Goal: Task Accomplishment & Management: Use online tool/utility

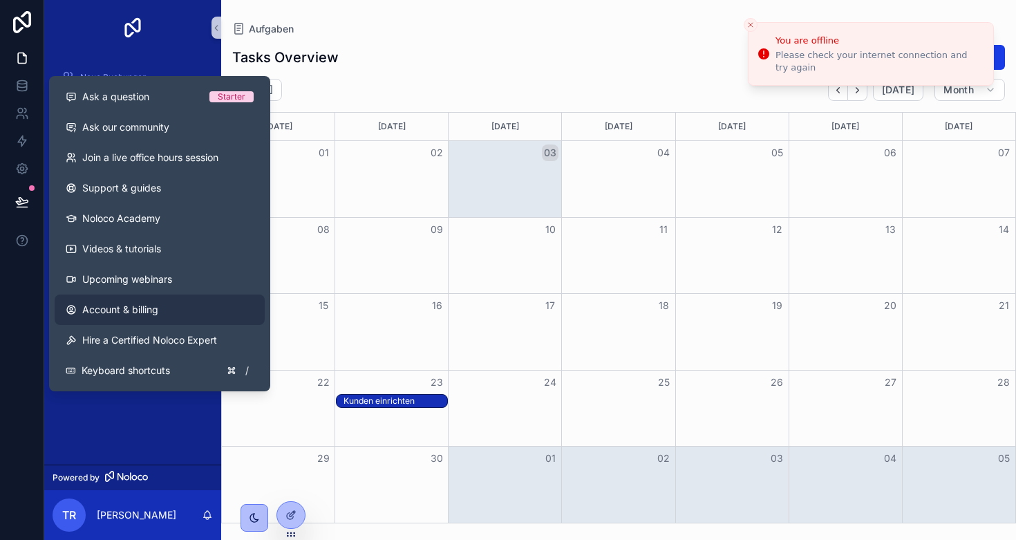
click at [96, 300] on link "Account & billing" at bounding box center [160, 310] width 210 height 30
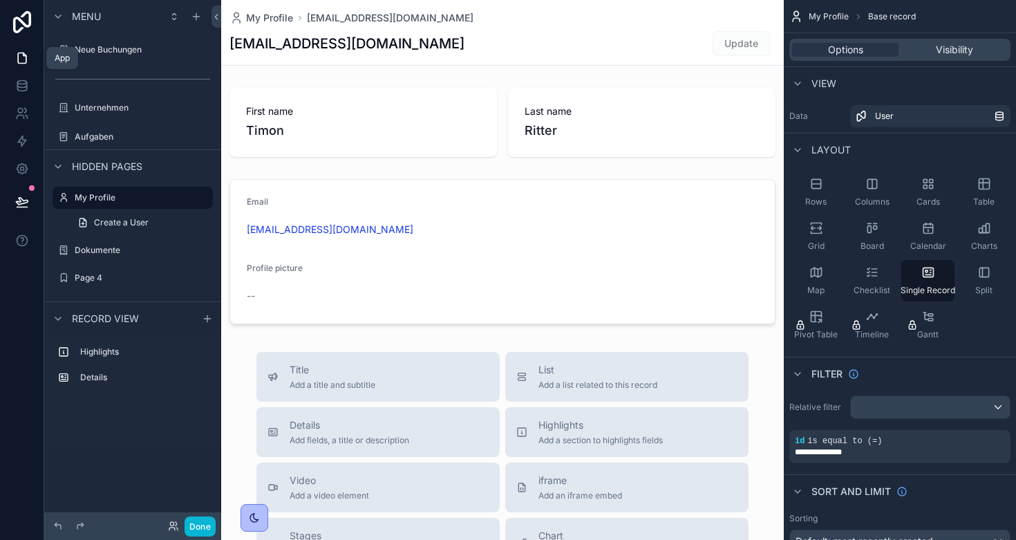
click at [17, 57] on icon at bounding box center [22, 58] width 14 height 14
click at [106, 106] on label "Unternehmen" at bounding box center [130, 107] width 111 height 11
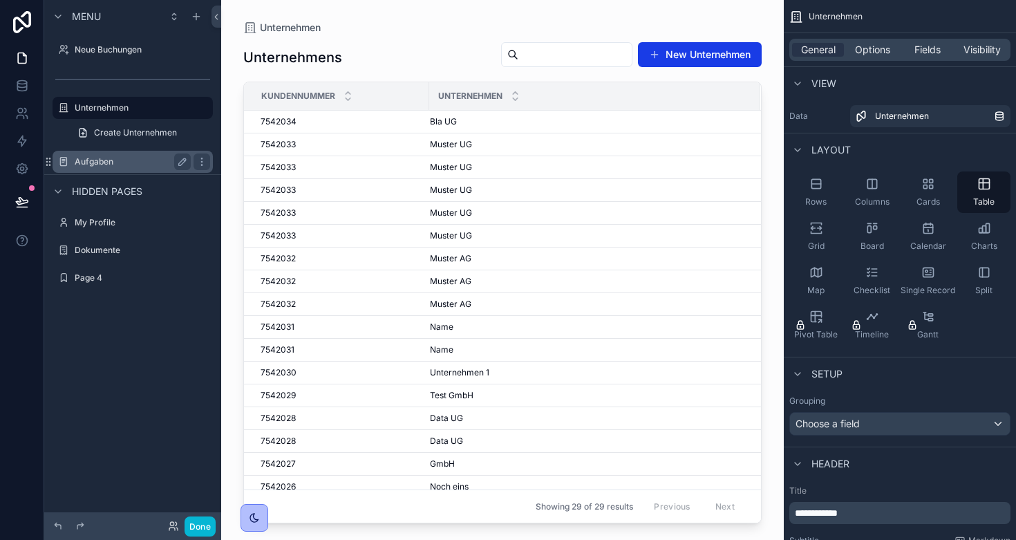
click at [102, 165] on label "Aufgaben" at bounding box center [130, 161] width 111 height 11
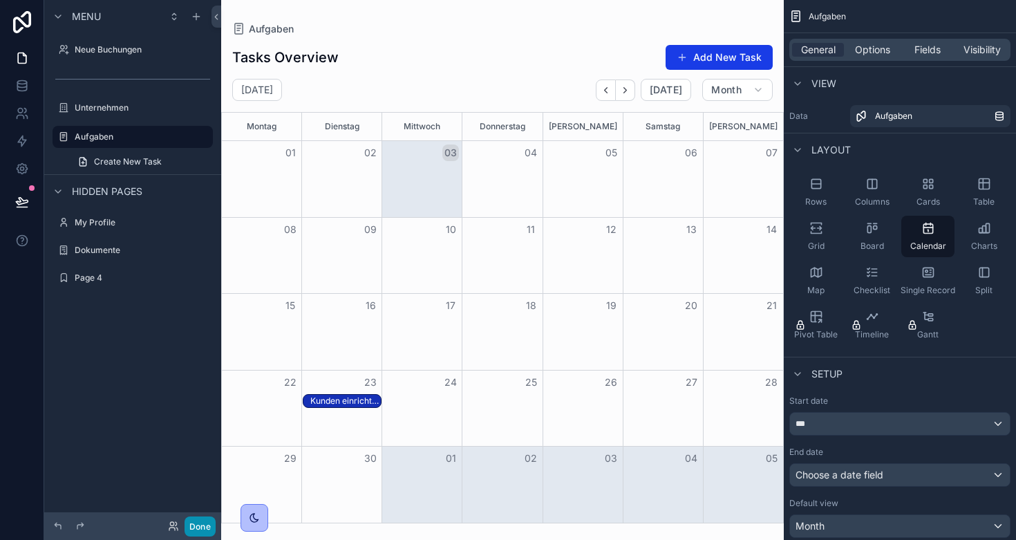
click at [198, 519] on button "Done" at bounding box center [200, 526] width 31 height 20
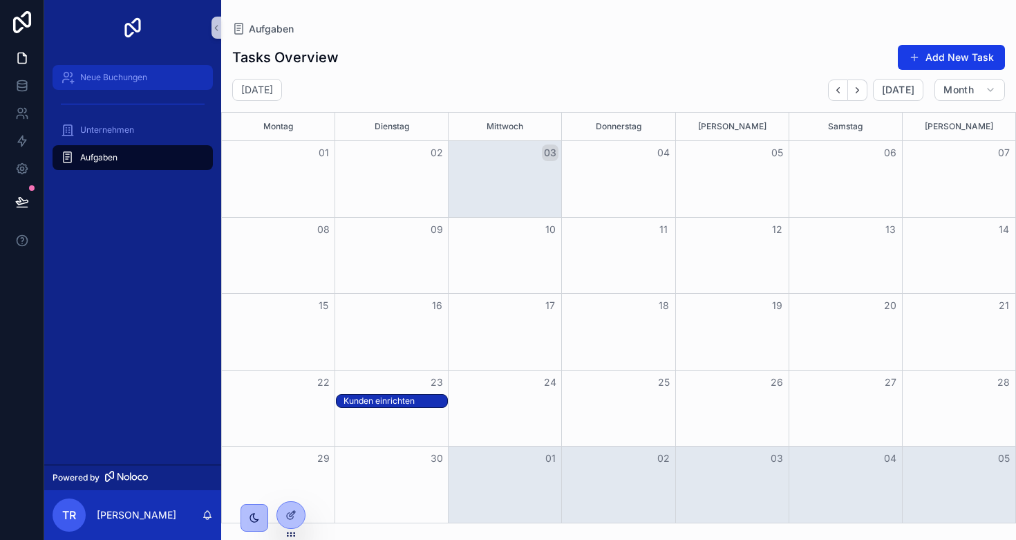
click at [113, 77] on span "Neue Buchungen" at bounding box center [113, 77] width 67 height 11
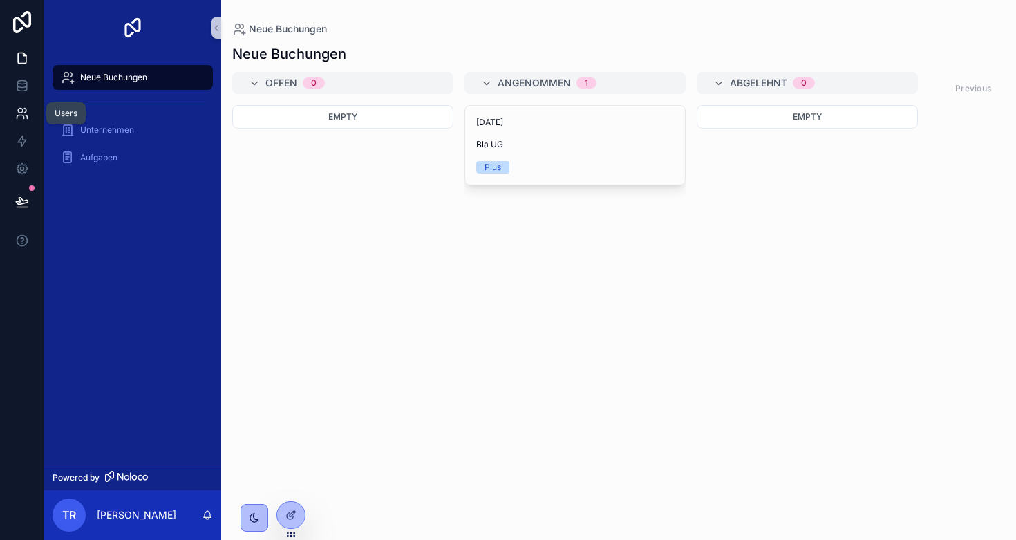
click at [19, 106] on link at bounding box center [22, 114] width 44 height 28
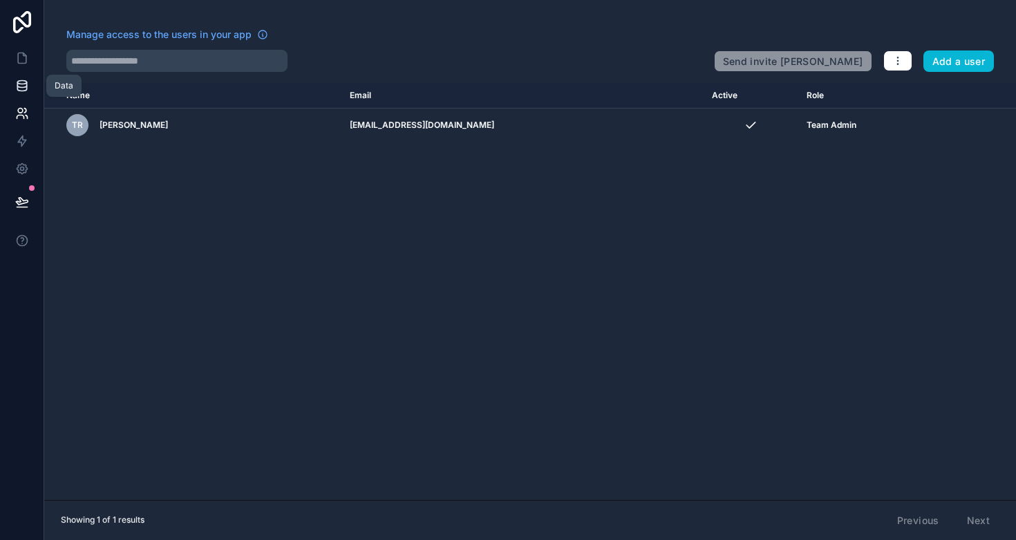
click at [20, 96] on link at bounding box center [22, 86] width 44 height 28
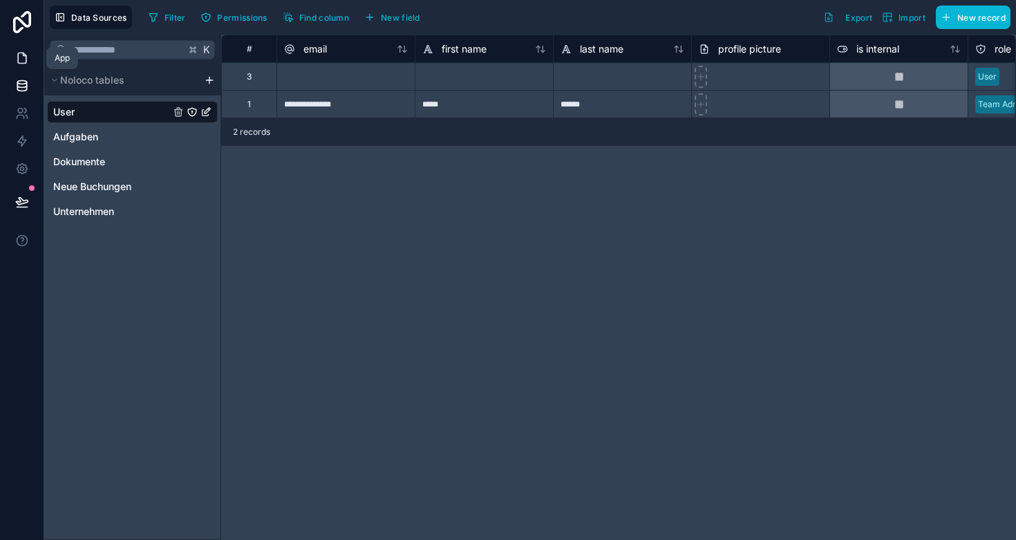
click at [21, 55] on icon at bounding box center [22, 58] width 14 height 14
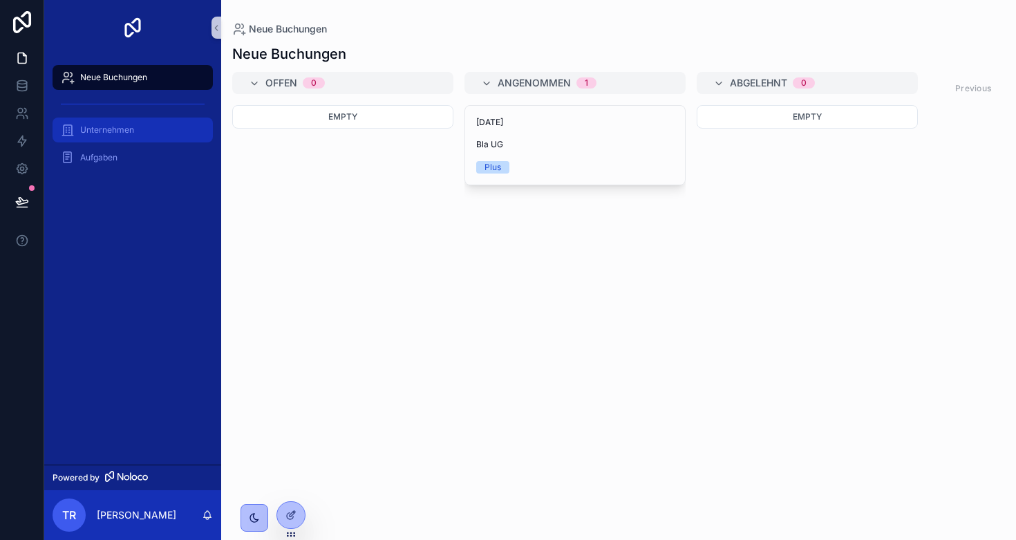
click at [104, 131] on span "Unternehmen" at bounding box center [107, 129] width 54 height 11
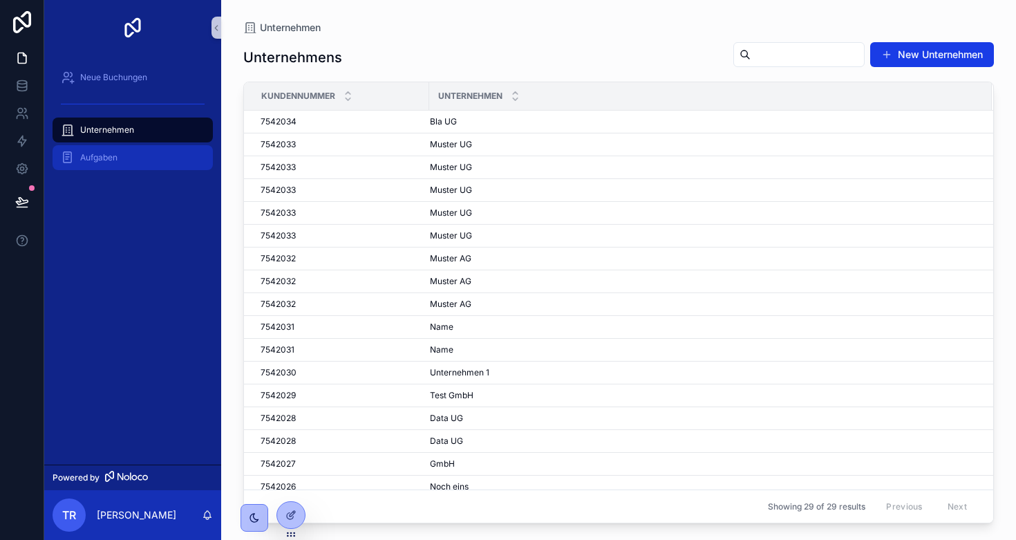
click at [77, 162] on div "Aufgaben" at bounding box center [133, 158] width 144 height 22
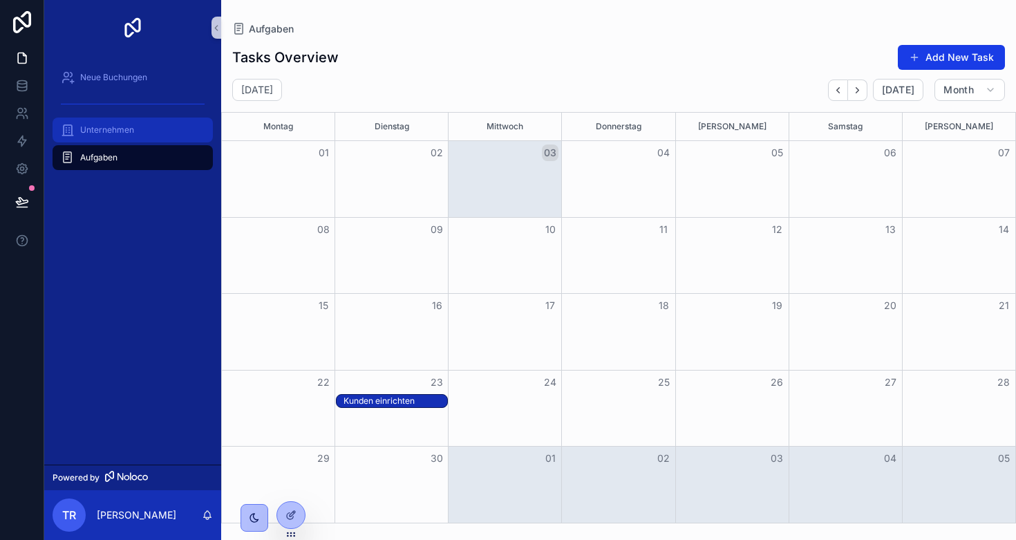
click at [120, 132] on span "Unternehmen" at bounding box center [107, 129] width 54 height 11
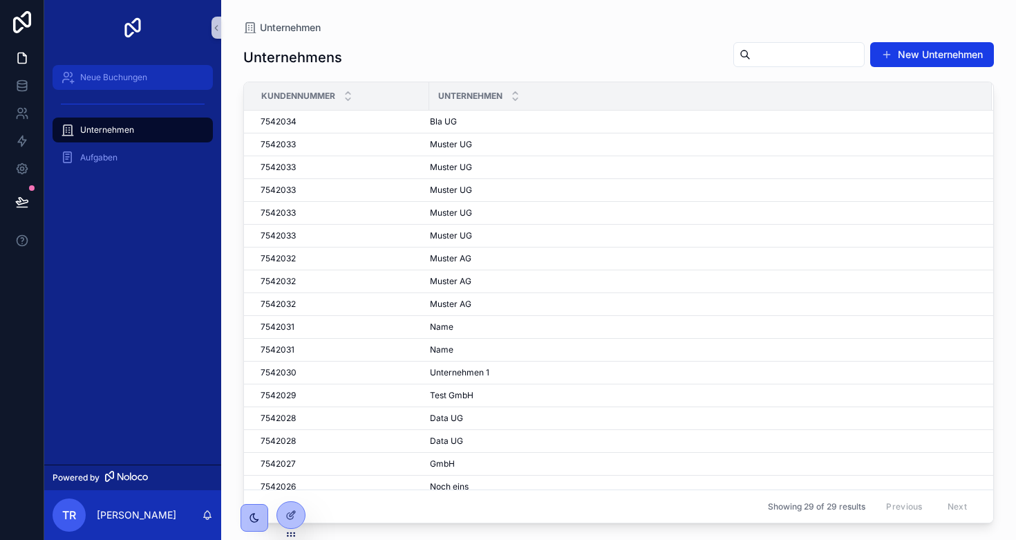
click at [124, 79] on span "Neue Buchungen" at bounding box center [113, 77] width 67 height 11
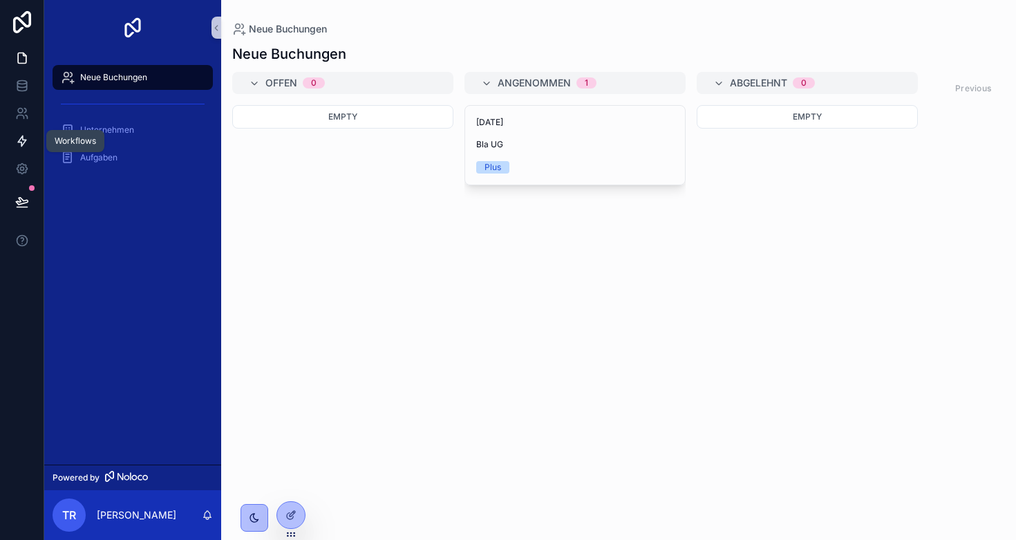
click at [22, 140] on icon at bounding box center [22, 141] width 8 height 10
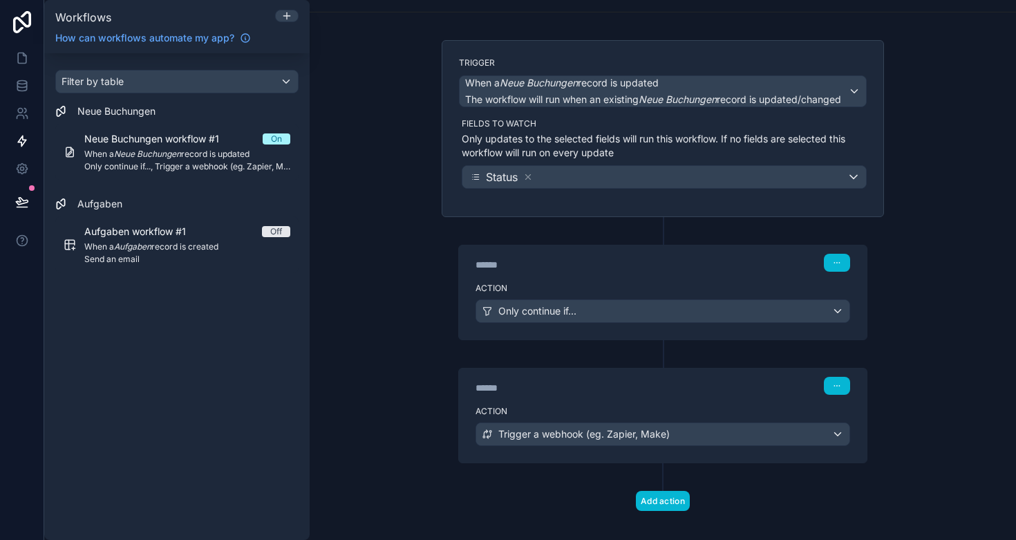
scroll to position [65, 0]
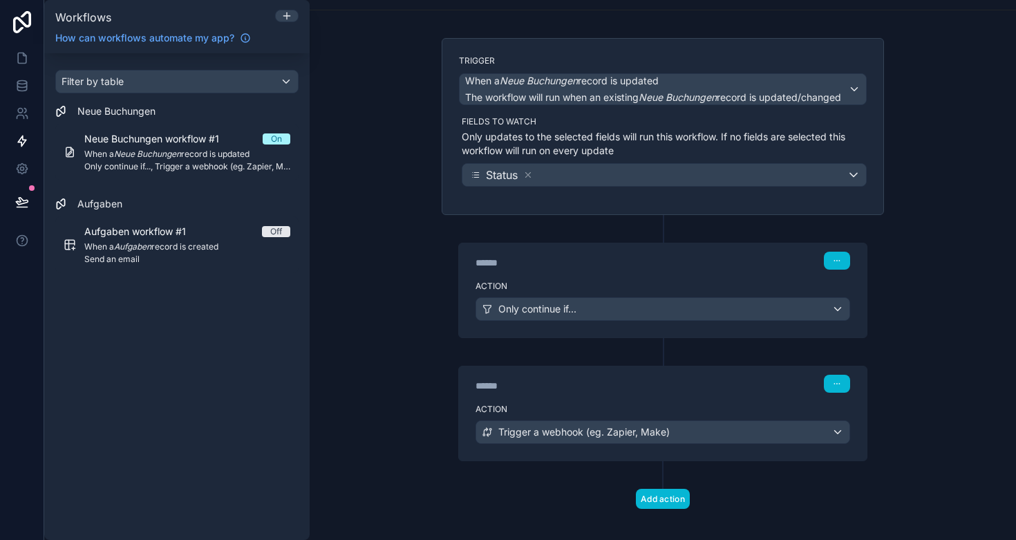
click at [570, 310] on span "Only continue if..." at bounding box center [537, 309] width 78 height 14
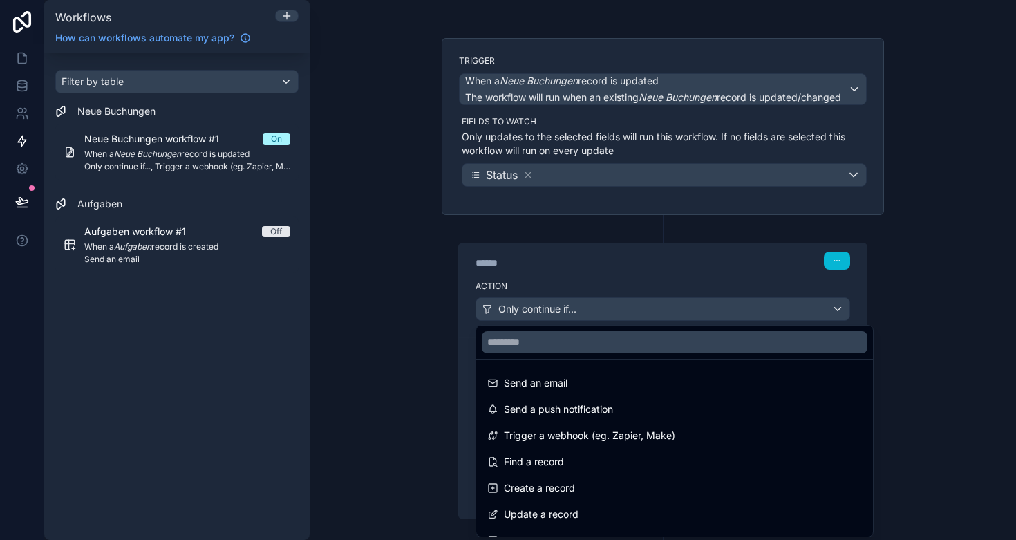
click at [402, 324] on div at bounding box center [508, 270] width 1016 height 540
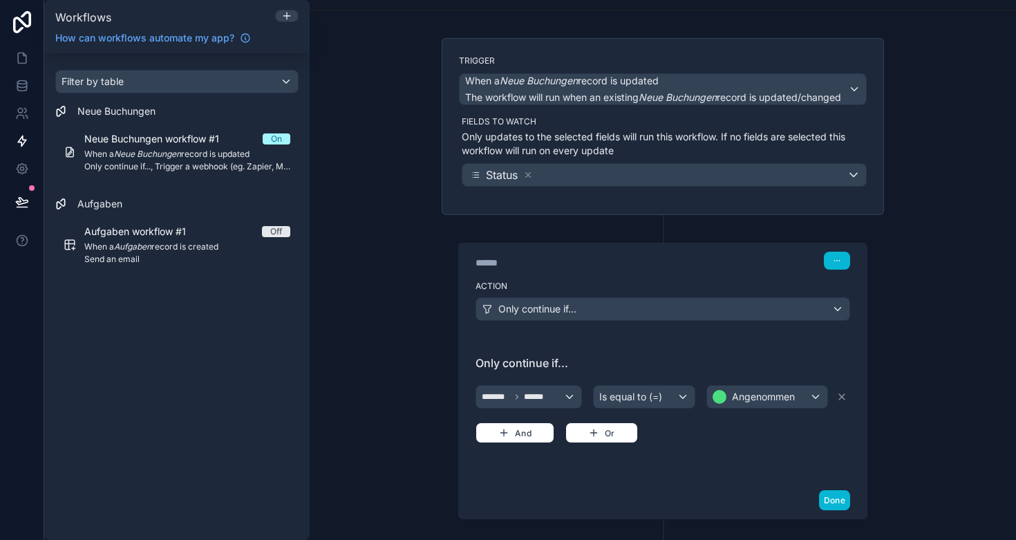
click at [176, 381] on div "Filter by table Neue Buchungen Neue Buchungen workflow #1 On When a Neue Buchun…" at bounding box center [176, 296] width 265 height 487
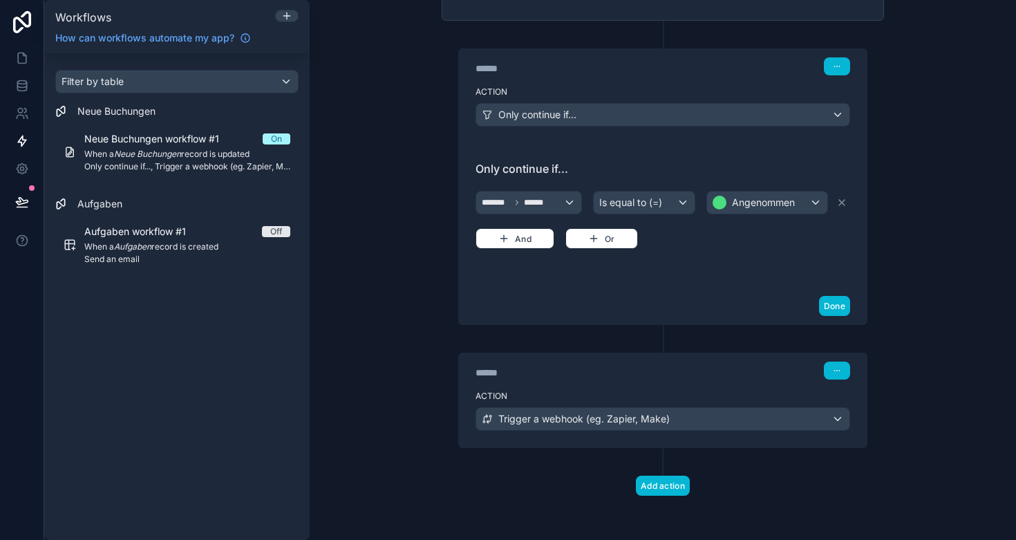
scroll to position [259, 0]
click at [208, 79] on div "Filter by table" at bounding box center [177, 82] width 242 height 22
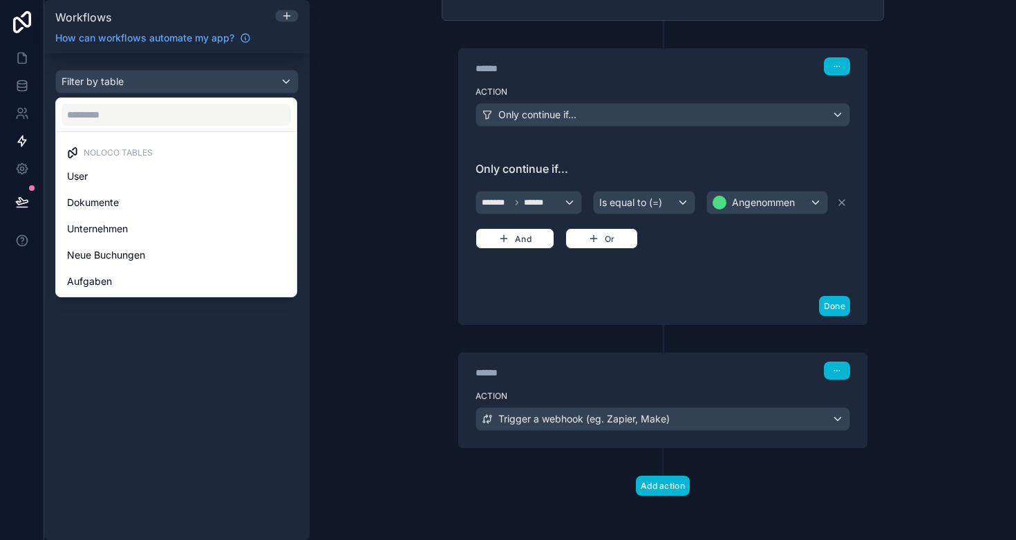
click at [281, 19] on div "scrollable content" at bounding box center [508, 270] width 1016 height 540
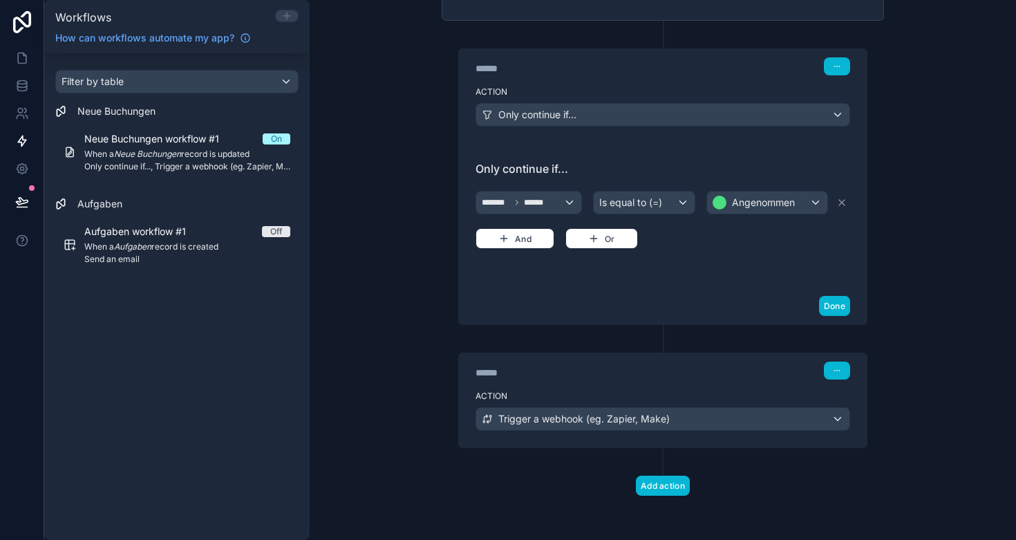
click at [286, 17] on icon at bounding box center [286, 15] width 11 height 11
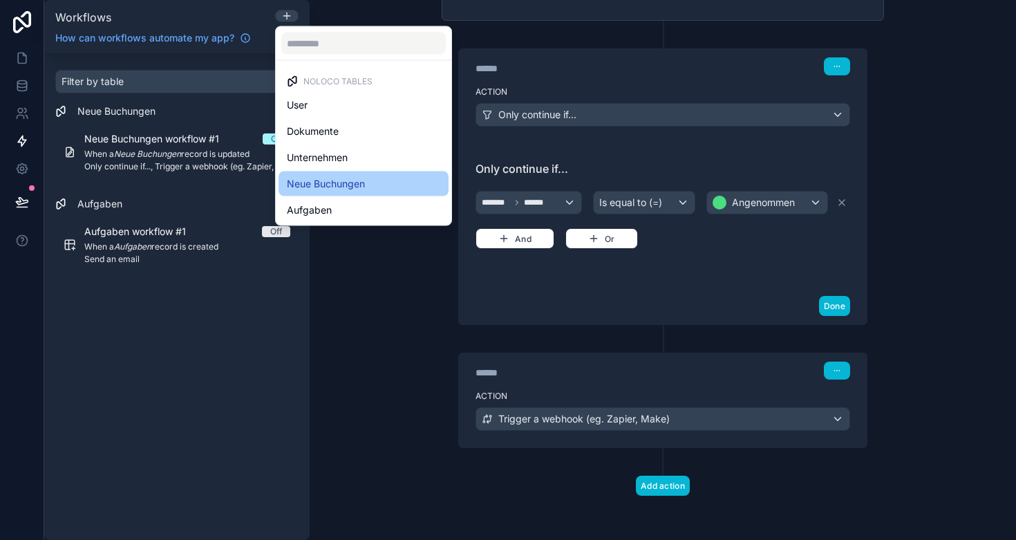
click at [336, 176] on span "Neue Buchungen" at bounding box center [326, 184] width 78 height 17
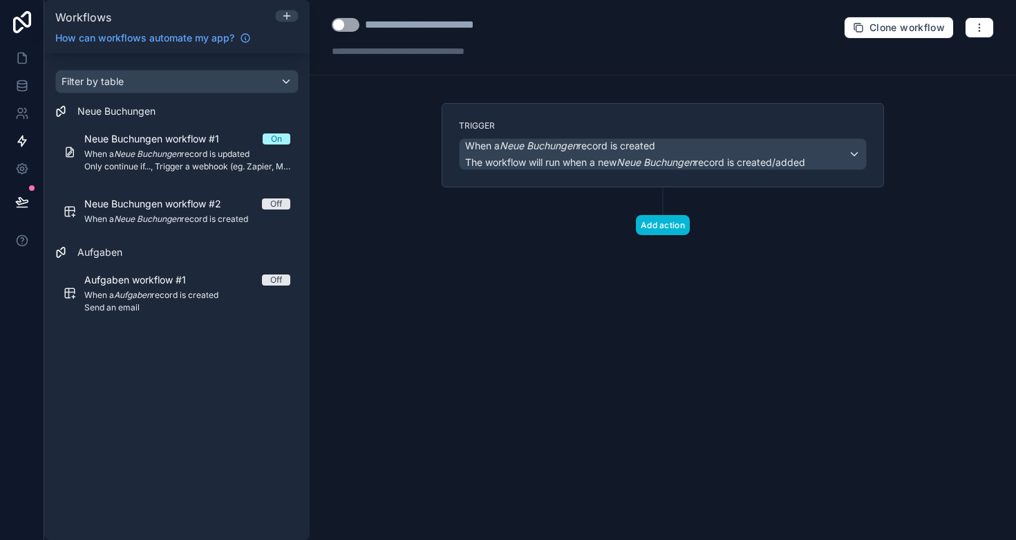
click at [532, 159] on span "The workflow will run when a new Neue Buchungen record is created/added" at bounding box center [635, 162] width 340 height 12
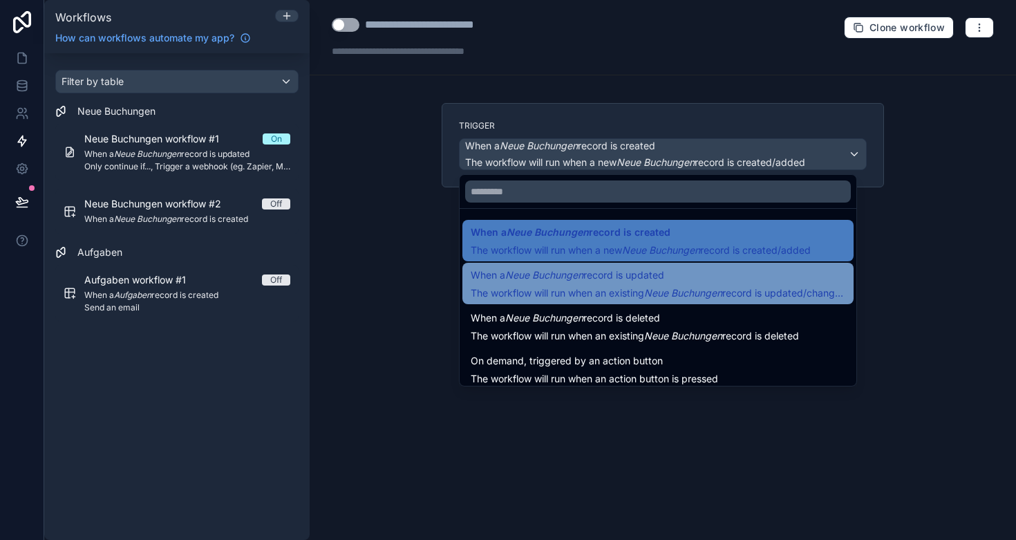
click at [602, 288] on span "The workflow will run when an existing Neue Buchungen record is updated/changed" at bounding box center [659, 293] width 376 height 12
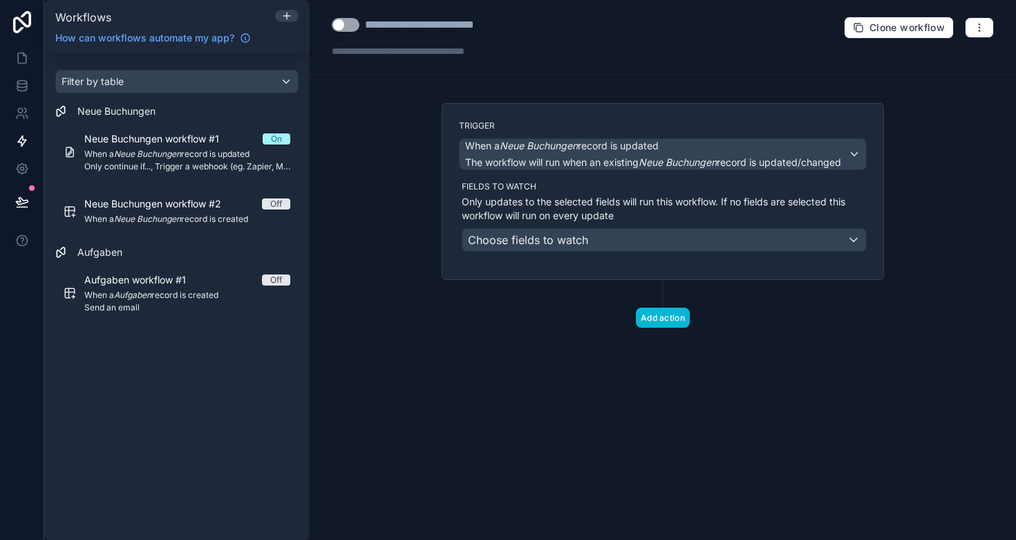
click at [602, 239] on div "Choose fields to watch" at bounding box center [665, 240] width 404 height 22
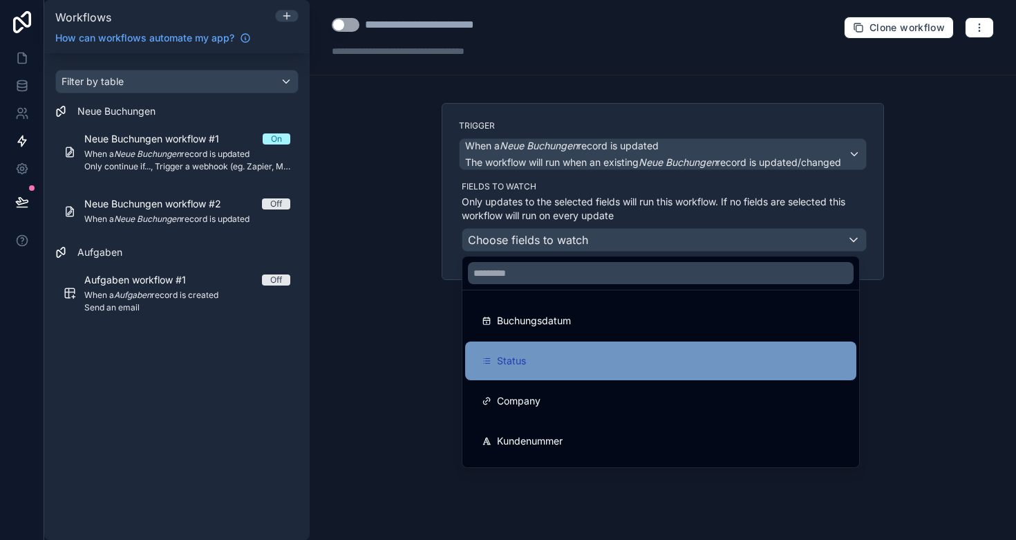
click at [570, 357] on div "Status" at bounding box center [661, 361] width 358 height 17
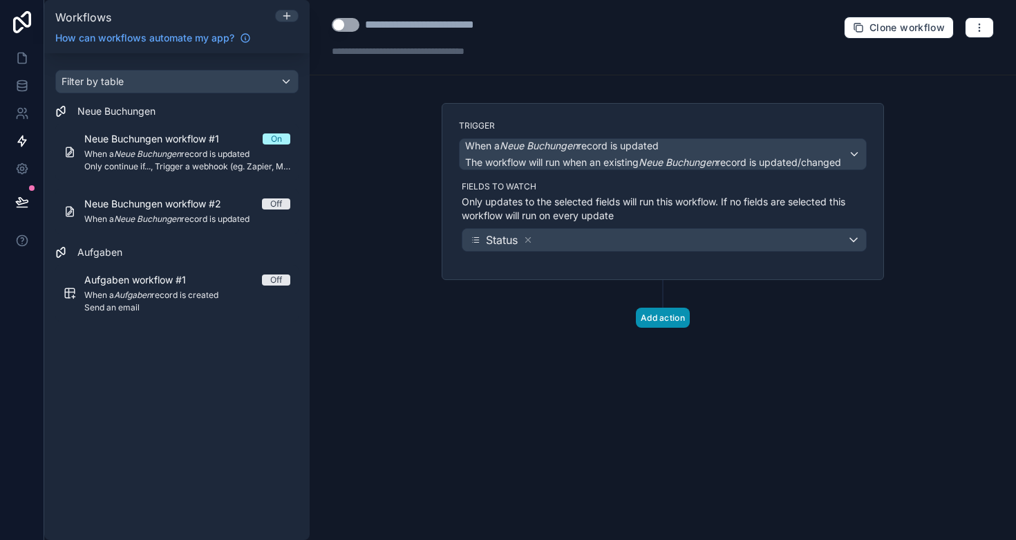
click at [678, 312] on button "Add action" at bounding box center [663, 318] width 54 height 20
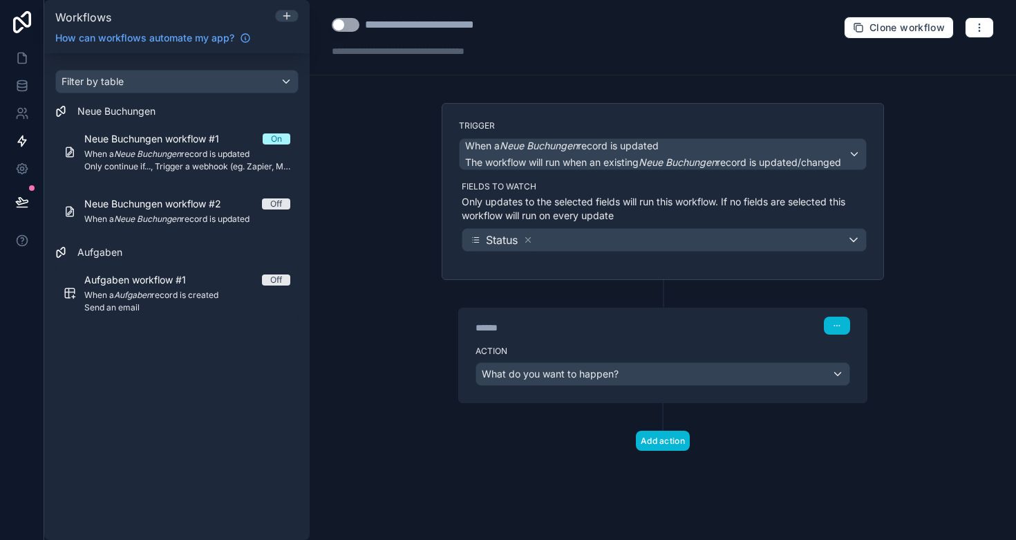
click at [622, 377] on div "What do you want to happen?" at bounding box center [662, 374] width 373 height 22
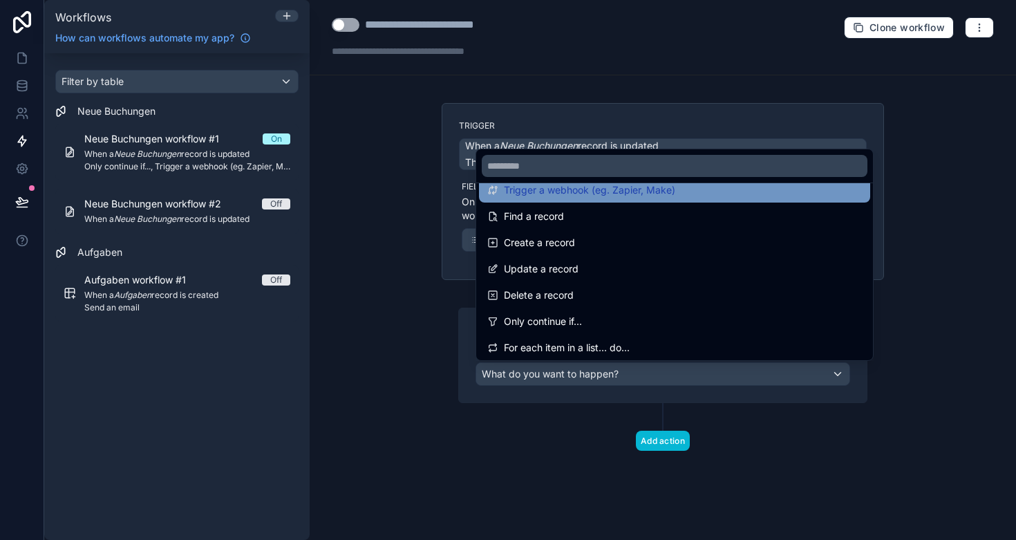
scroll to position [71, 0]
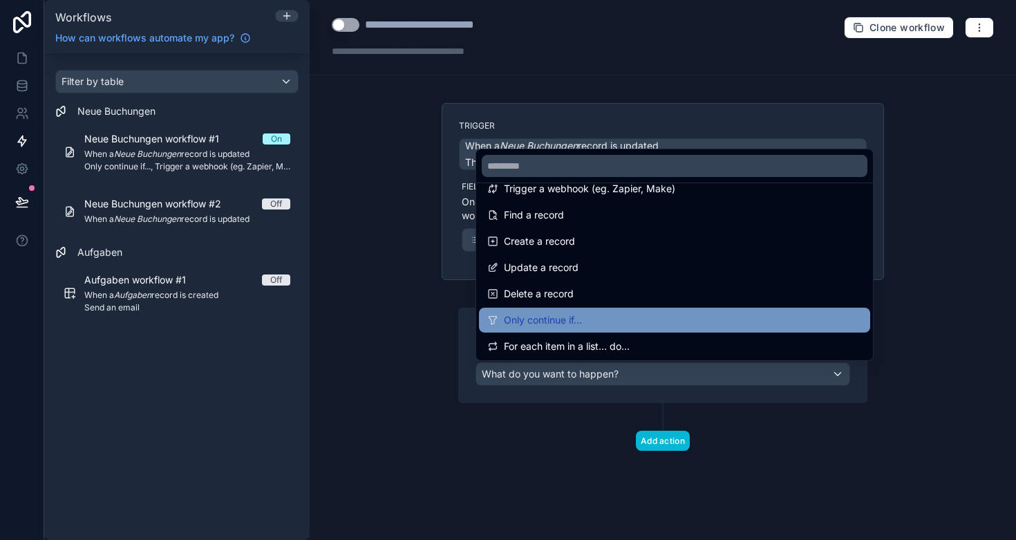
click at [582, 313] on span "Only continue if..." at bounding box center [543, 320] width 78 height 17
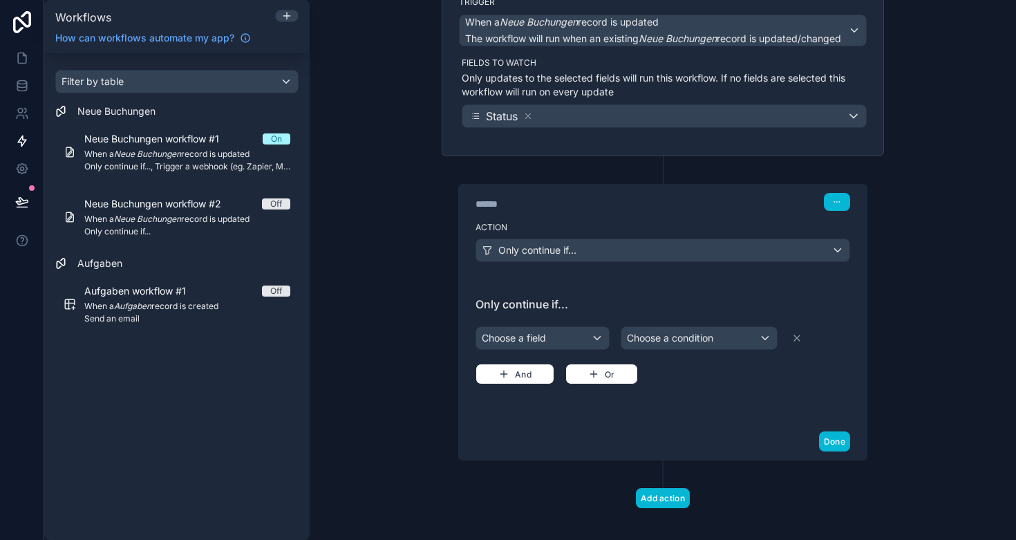
scroll to position [126, 0]
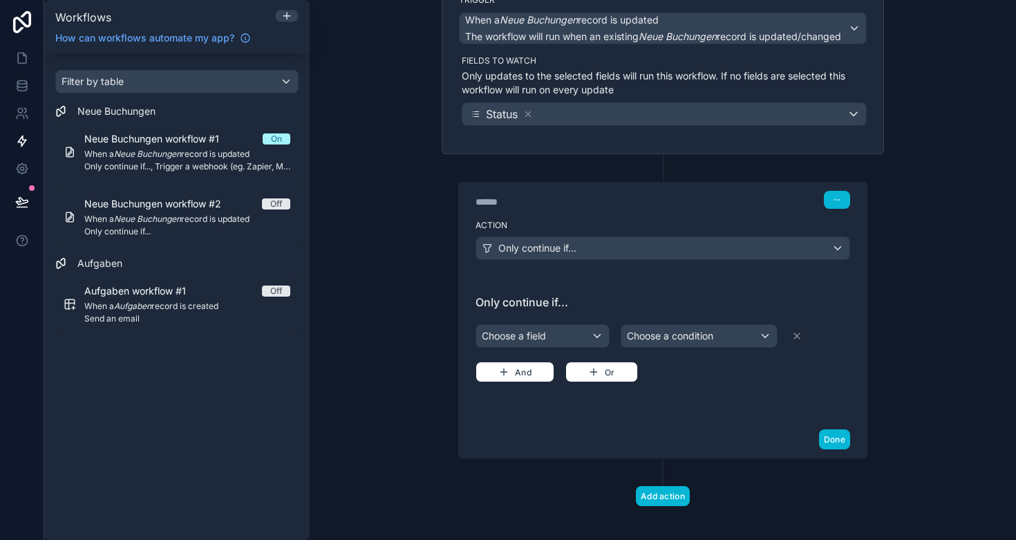
click at [568, 336] on div "Choose a field" at bounding box center [542, 336] width 133 height 22
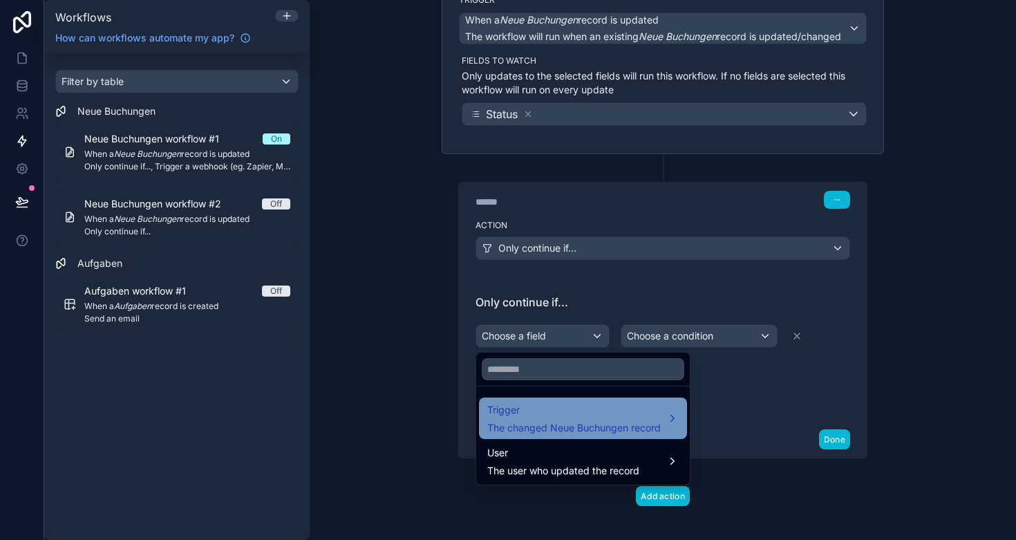
click at [569, 425] on span "The changed Neue Buchungen record" at bounding box center [574, 428] width 174 height 14
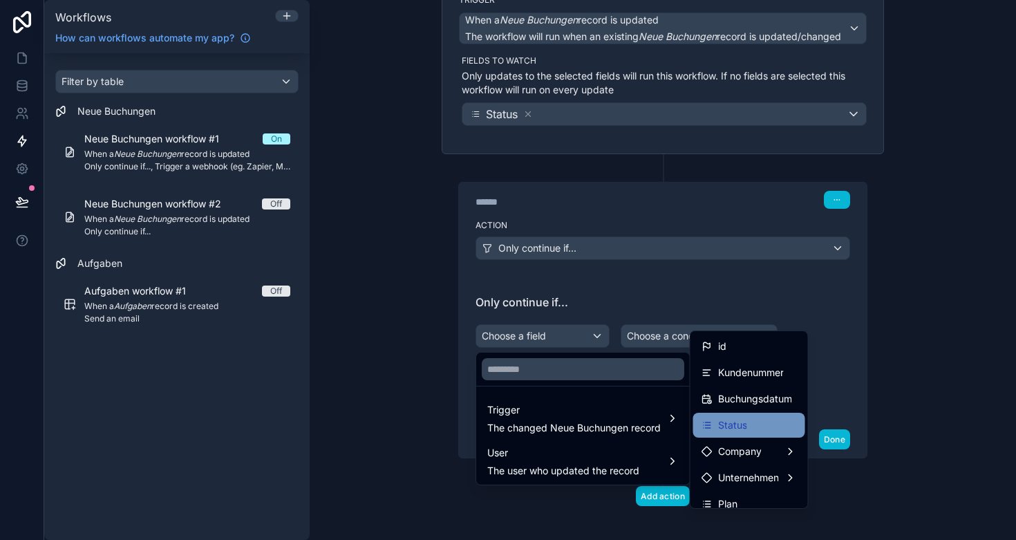
click at [735, 424] on span "Status" at bounding box center [732, 425] width 29 height 17
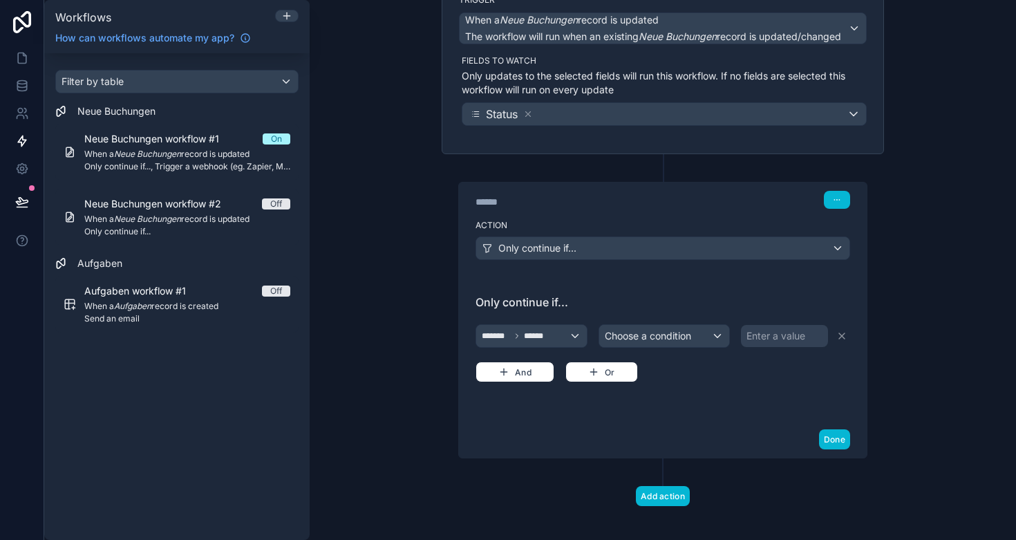
click at [689, 332] on span "Choose a condition" at bounding box center [648, 336] width 86 height 12
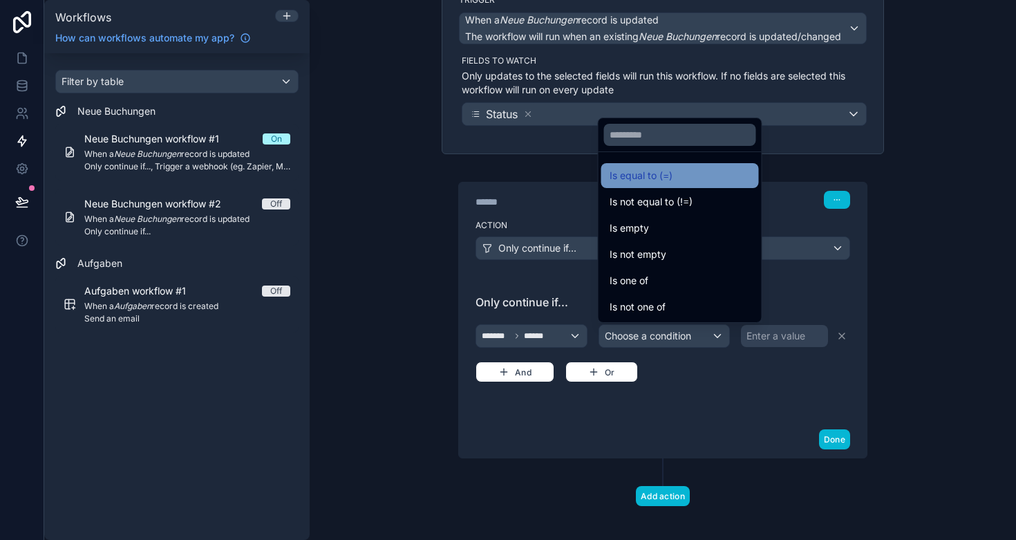
click at [678, 180] on div "Is equal to (=)" at bounding box center [680, 175] width 141 height 17
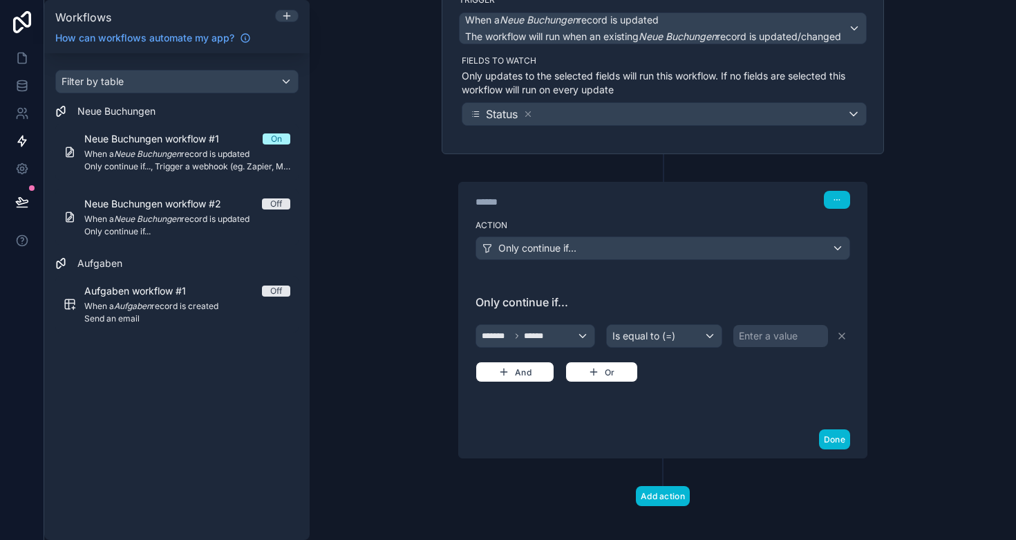
click at [771, 329] on div "Enter a value" at bounding box center [768, 336] width 59 height 14
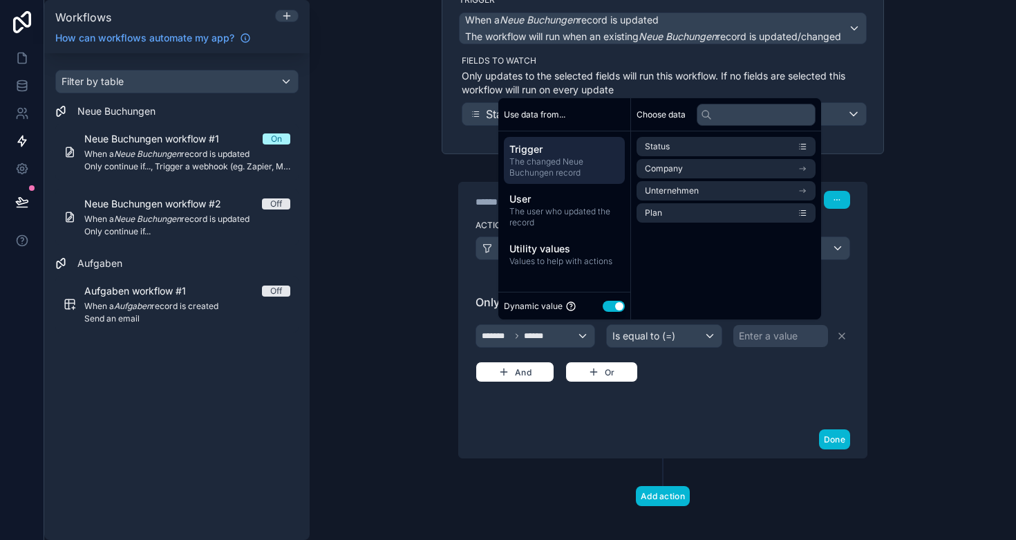
click at [612, 306] on button "Use setting" at bounding box center [614, 306] width 22 height 11
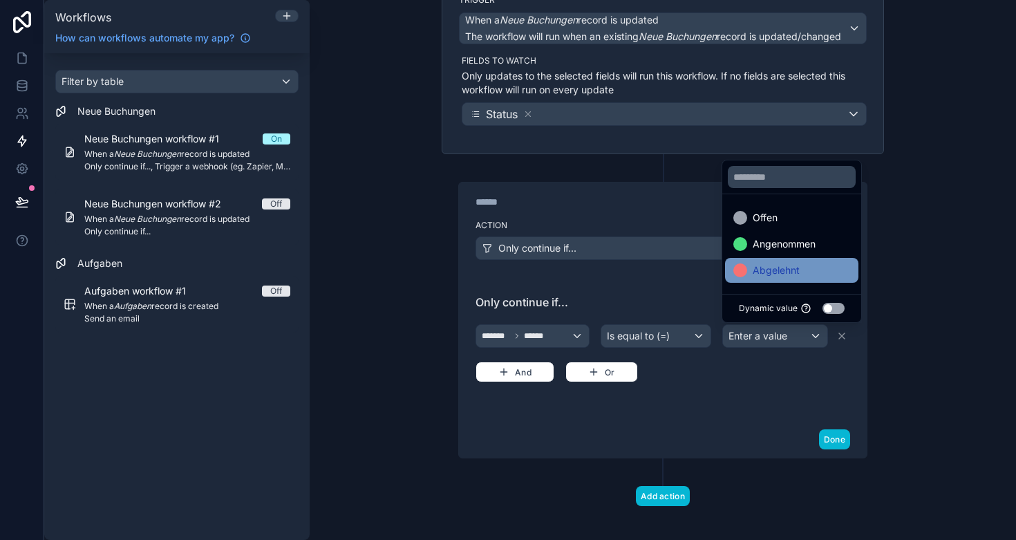
click at [784, 270] on span "Abgelehnt" at bounding box center [776, 270] width 47 height 17
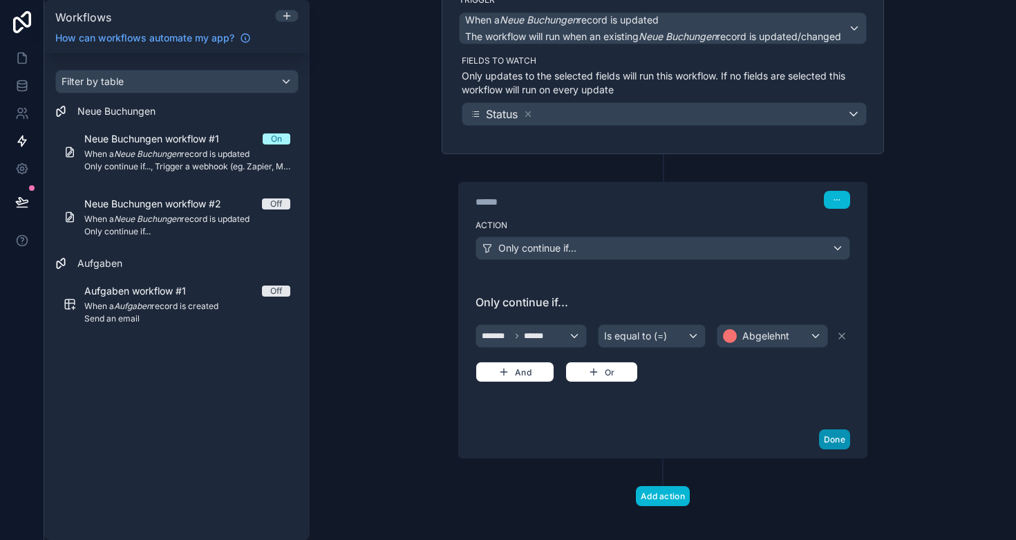
click at [842, 439] on button "Done" at bounding box center [834, 439] width 31 height 20
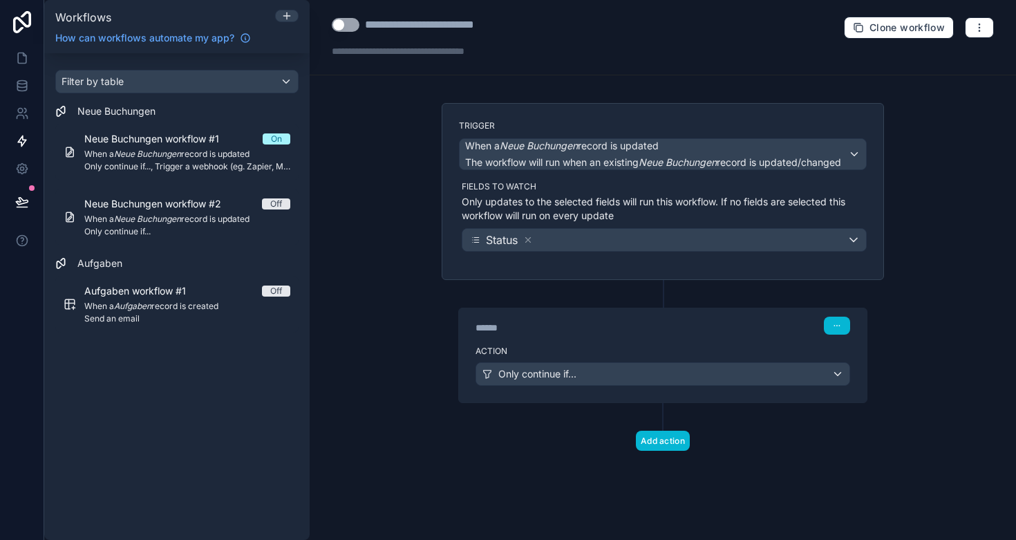
scroll to position [0, 0]
click at [398, 52] on div at bounding box center [429, 51] width 194 height 14
drag, startPoint x: 368, startPoint y: 315, endPoint x: 393, endPoint y: 291, distance: 34.7
click at [393, 291] on div "**********" at bounding box center [663, 270] width 707 height 540
click at [674, 440] on button "Add action" at bounding box center [663, 441] width 54 height 20
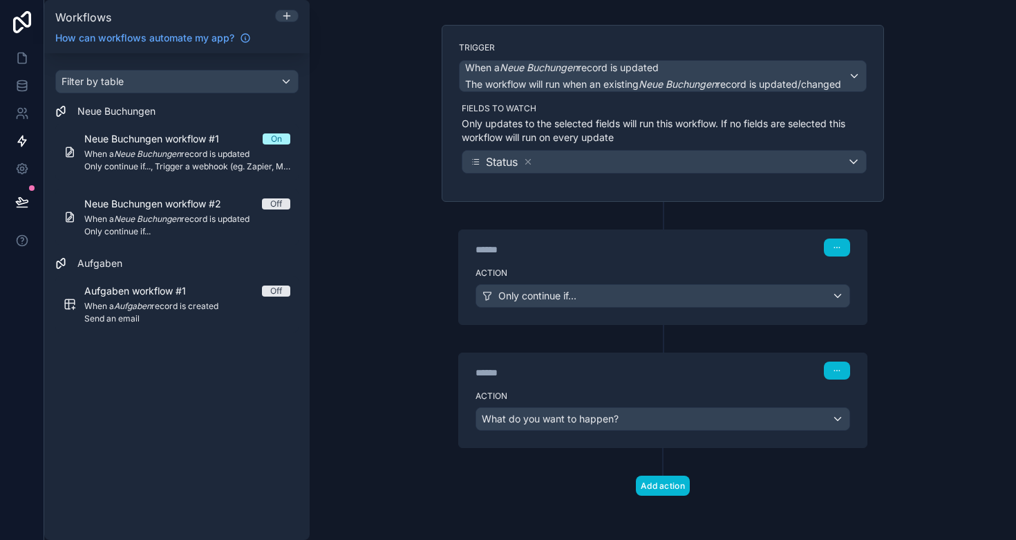
scroll to position [78, 0]
click at [560, 418] on span "What do you want to happen?" at bounding box center [550, 419] width 137 height 12
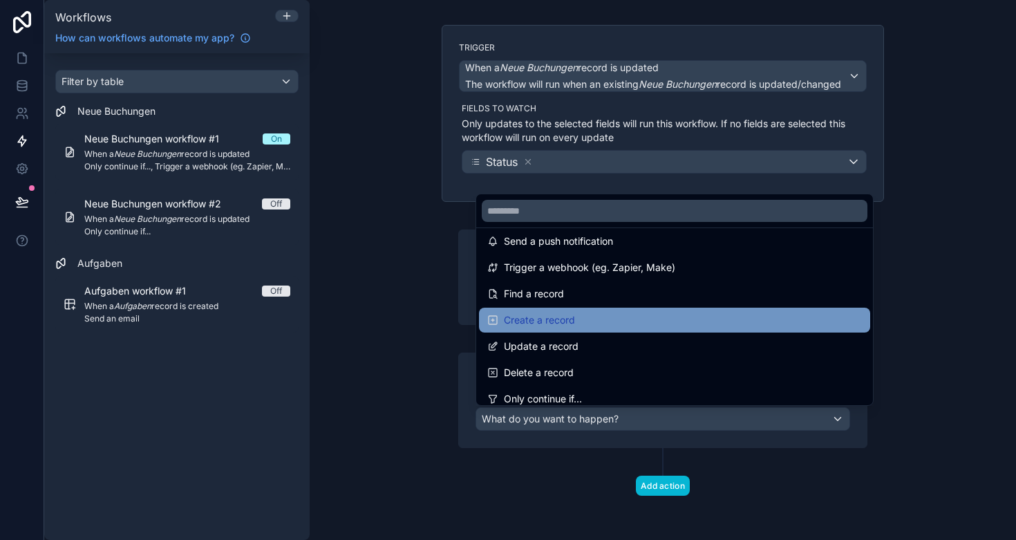
scroll to position [37, 0]
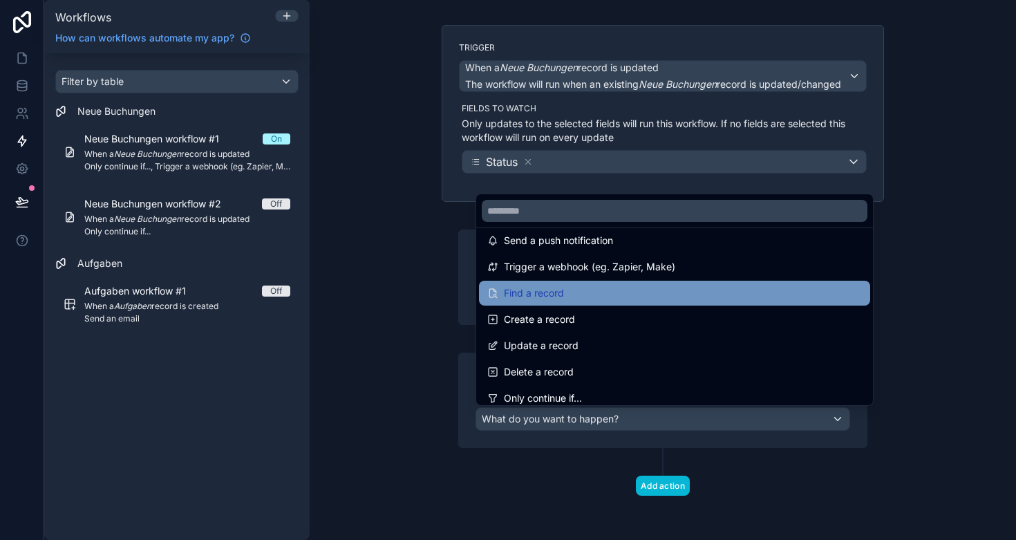
click at [561, 288] on span "Find a record" at bounding box center [534, 293] width 60 height 17
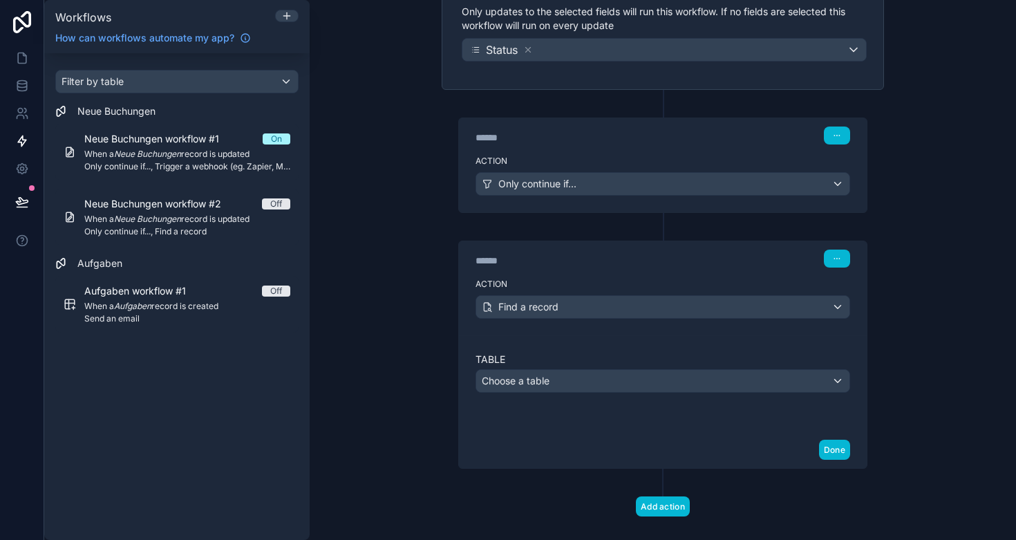
scroll to position [190, 0]
click at [590, 380] on div "Choose a table" at bounding box center [662, 381] width 373 height 22
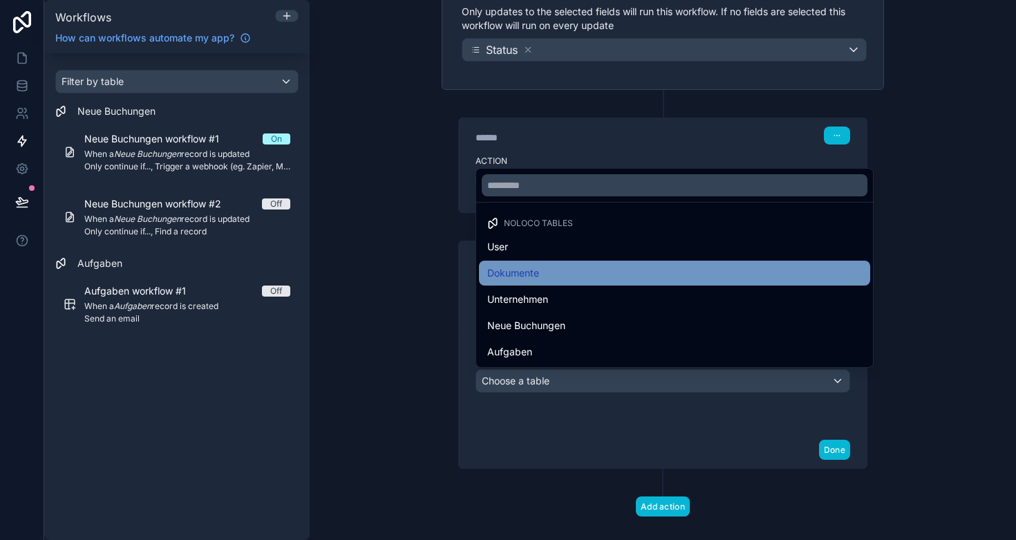
click at [568, 272] on div "Dokumente" at bounding box center [674, 273] width 375 height 17
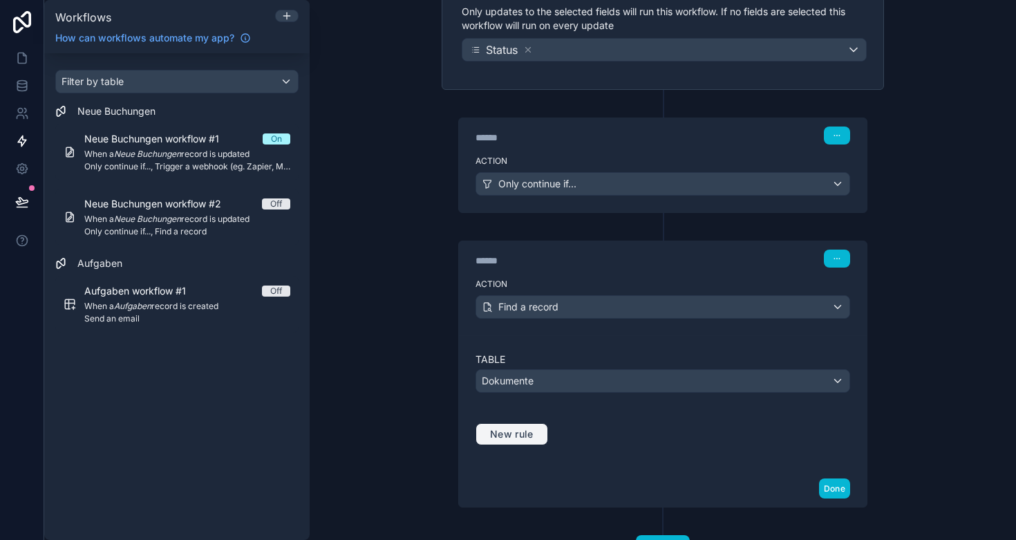
click at [521, 435] on span "New rule" at bounding box center [512, 434] width 55 height 12
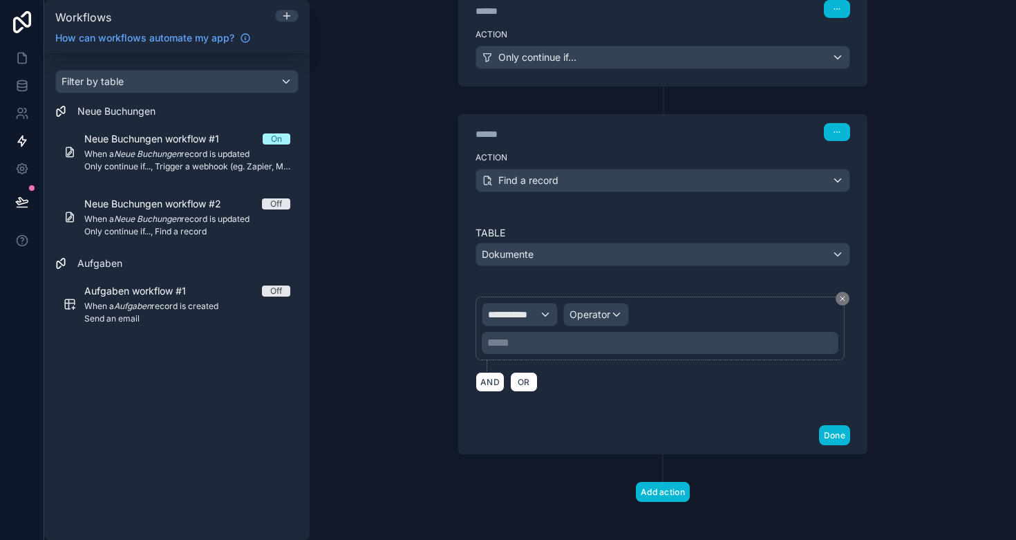
scroll to position [320, 0]
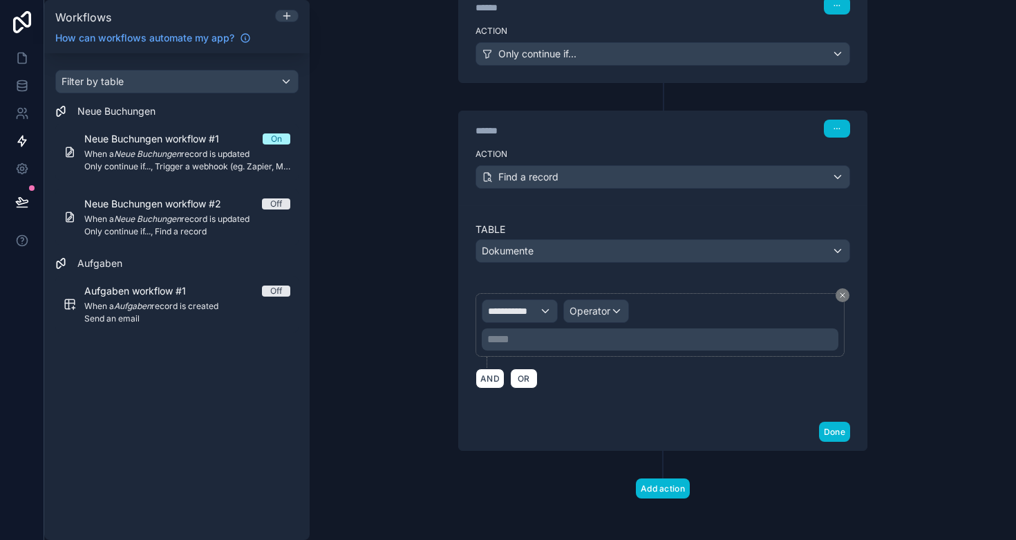
click at [521, 316] on span "**********" at bounding box center [513, 311] width 51 height 14
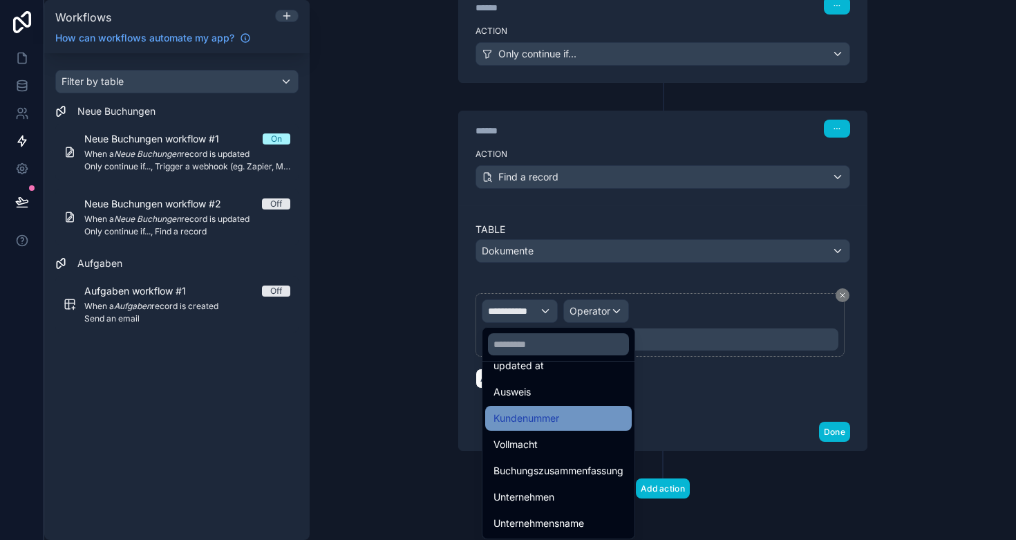
scroll to position [98, 0]
click at [541, 411] on span "Kundenummer" at bounding box center [527, 418] width 66 height 17
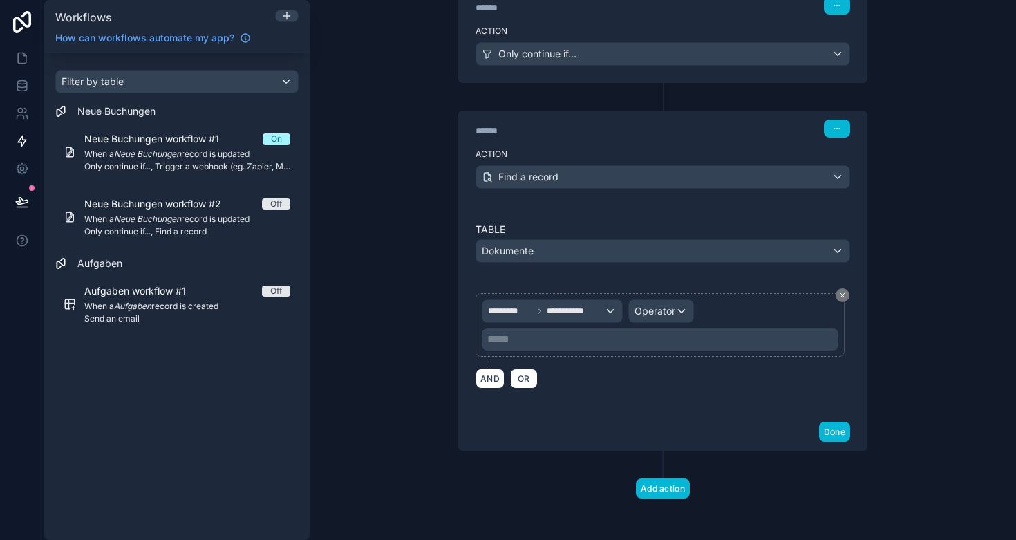
click at [660, 312] on span "Operator" at bounding box center [655, 311] width 41 height 12
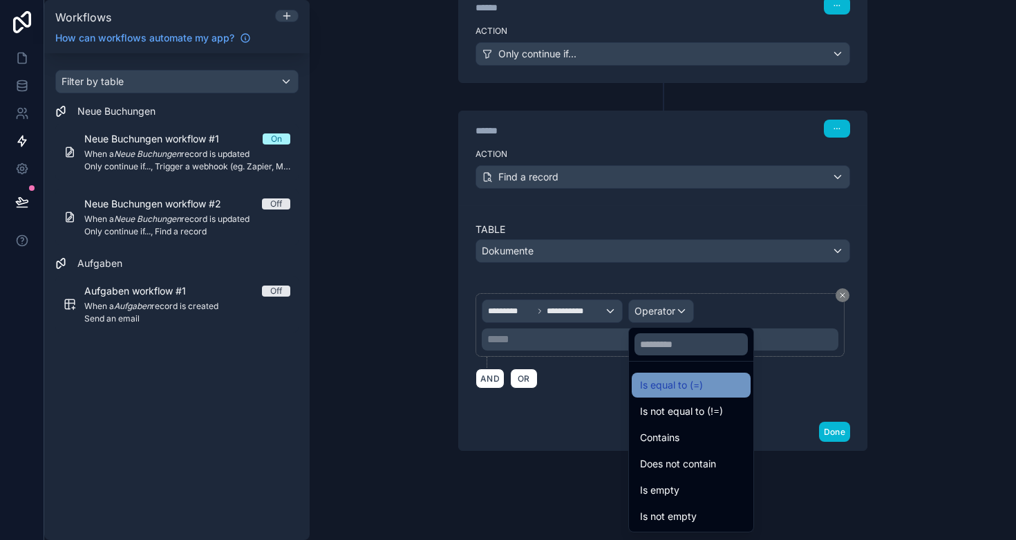
click at [673, 382] on span "Is equal to (=)" at bounding box center [671, 385] width 63 height 17
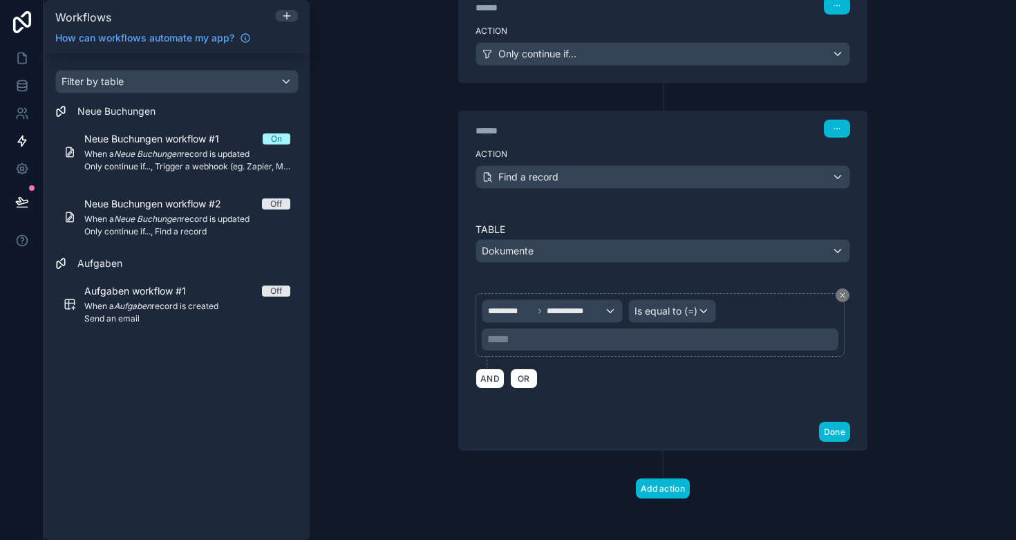
click at [566, 342] on p "***** ﻿" at bounding box center [661, 339] width 348 height 17
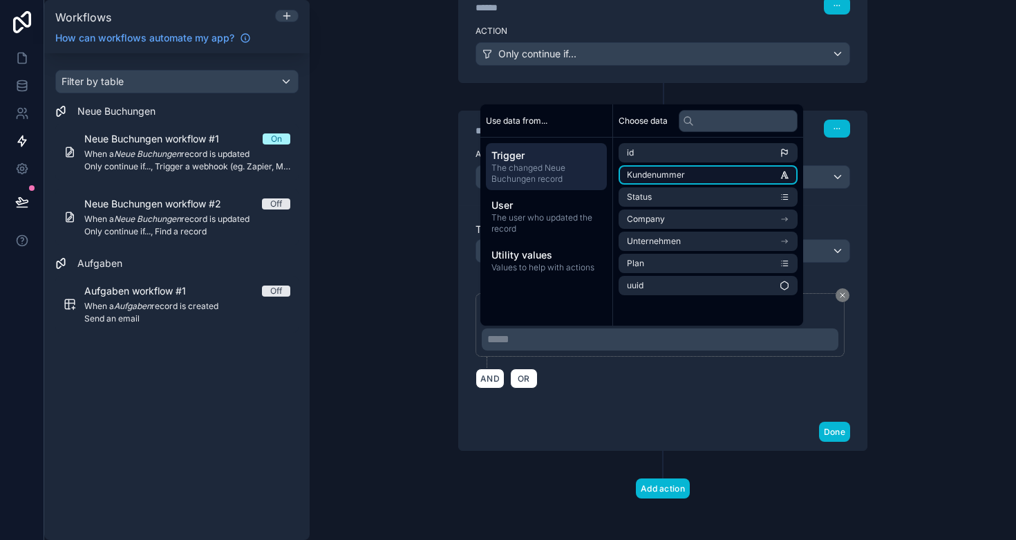
click at [664, 177] on span "Kundenummer" at bounding box center [656, 174] width 58 height 11
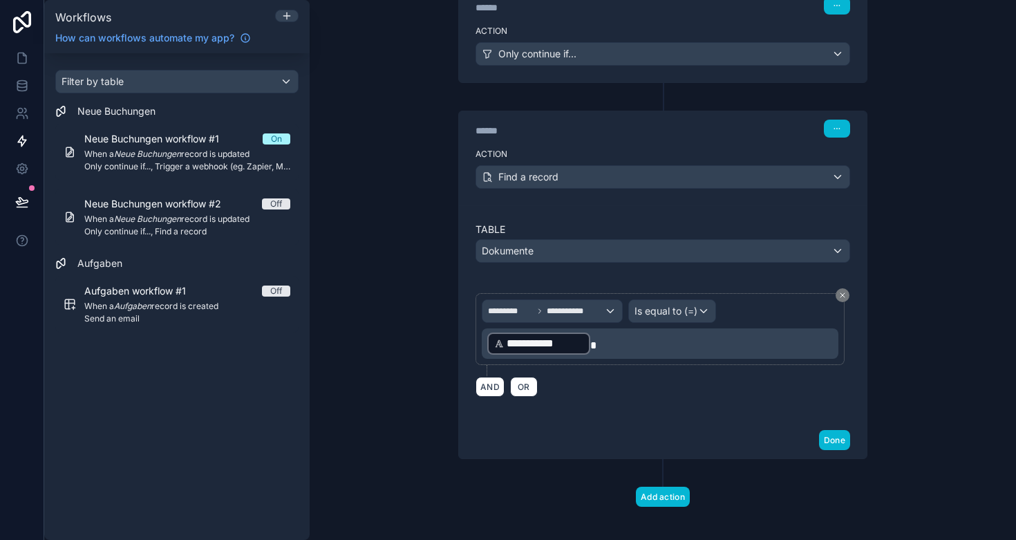
click at [646, 422] on div "Done" at bounding box center [663, 440] width 408 height 37
click at [835, 440] on button "Done" at bounding box center [834, 440] width 31 height 20
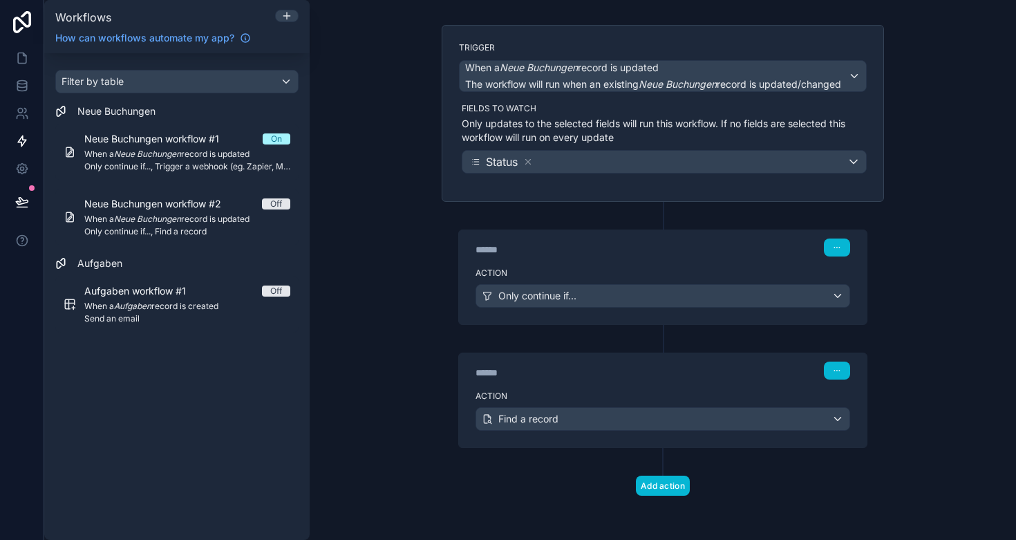
scroll to position [78, 0]
click at [660, 491] on button "Add action" at bounding box center [663, 486] width 54 height 20
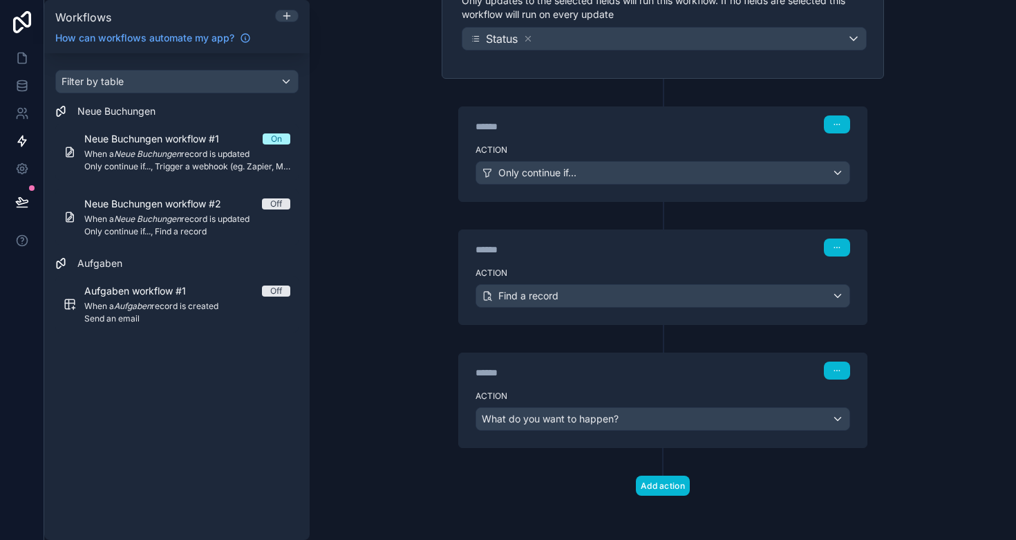
scroll to position [201, 0]
click at [608, 422] on span "What do you want to happen?" at bounding box center [550, 419] width 137 height 12
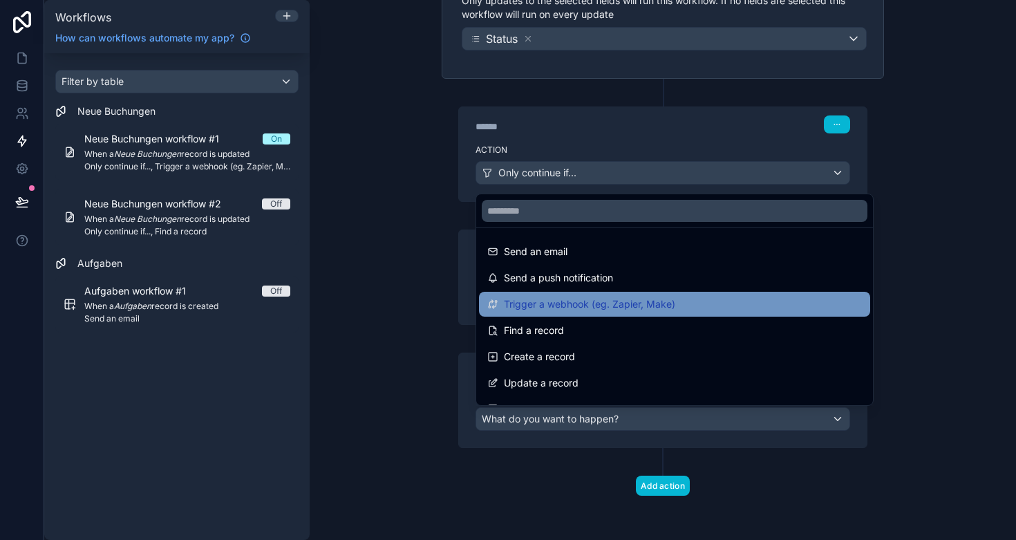
scroll to position [47, 0]
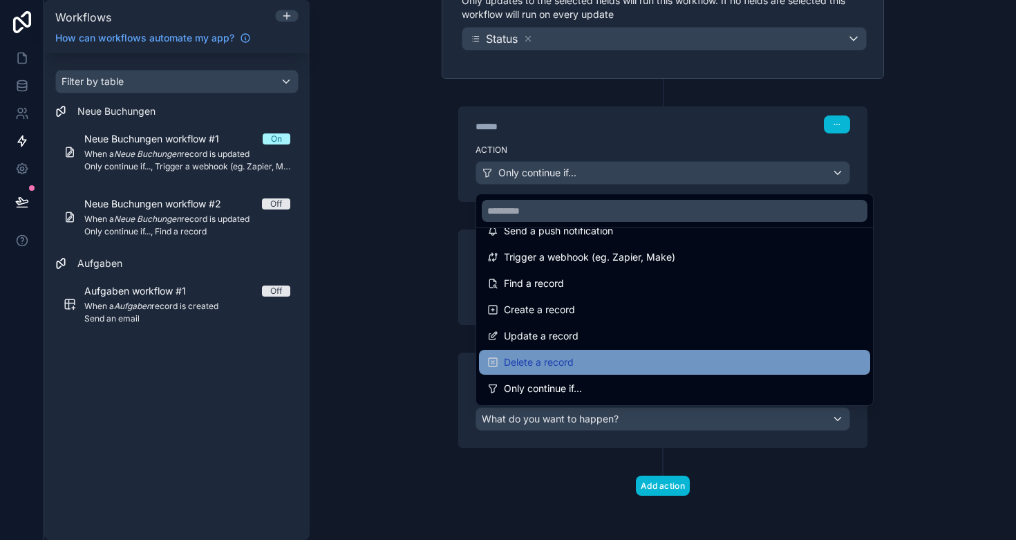
click at [557, 354] on span "Delete a record" at bounding box center [539, 362] width 70 height 17
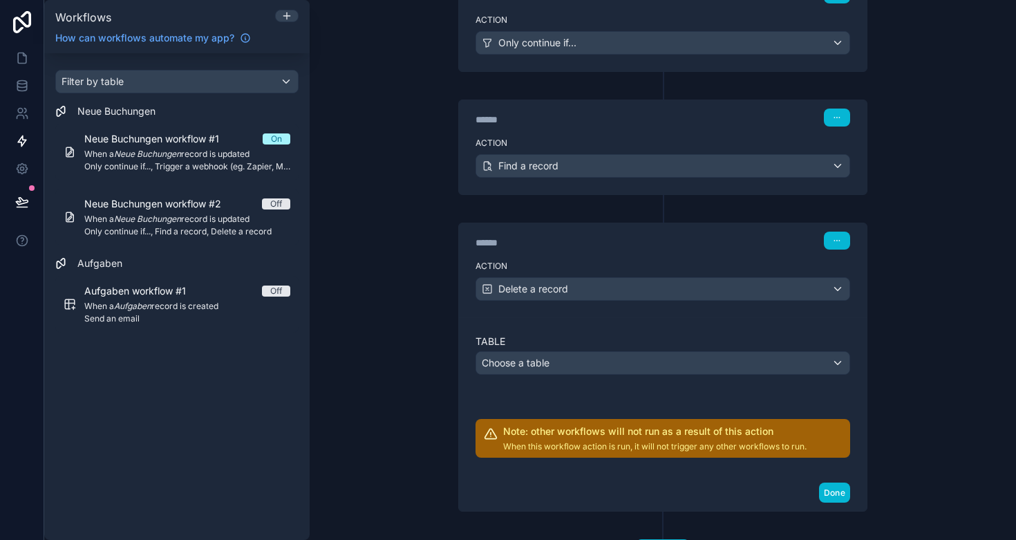
scroll to position [331, 0]
click at [557, 290] on span "Delete a record" at bounding box center [533, 289] width 70 height 14
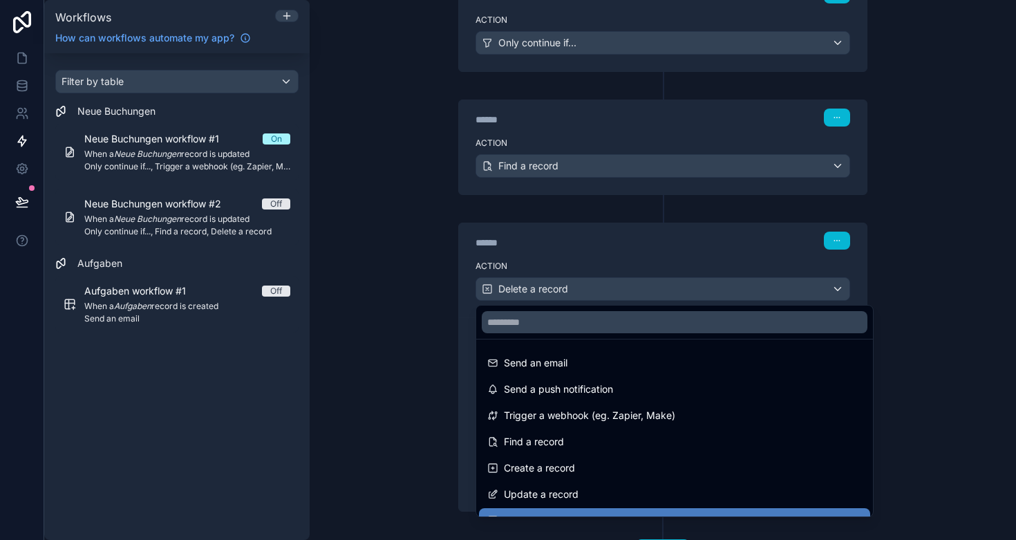
click at [557, 290] on div at bounding box center [508, 270] width 1016 height 540
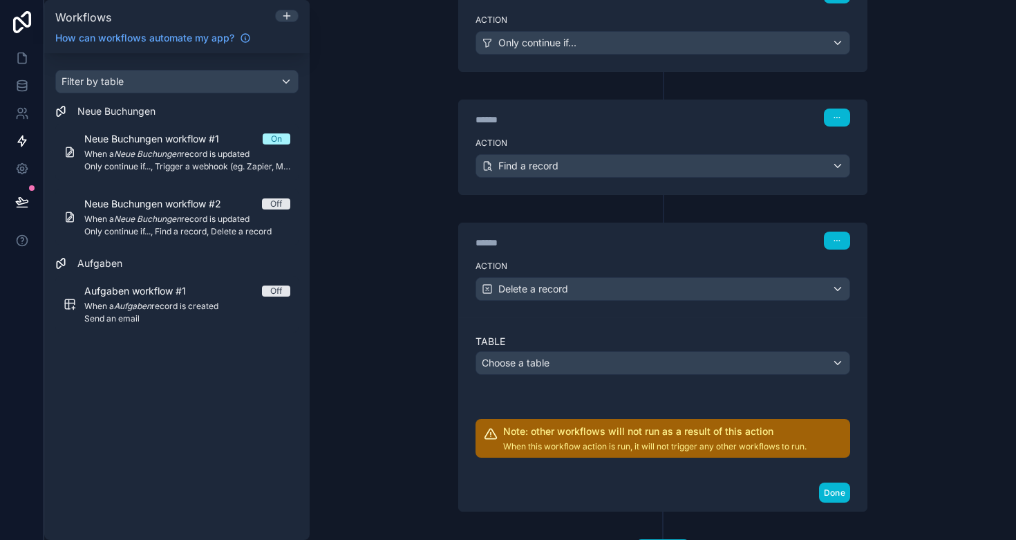
click at [561, 369] on div "Choose a table" at bounding box center [662, 363] width 373 height 22
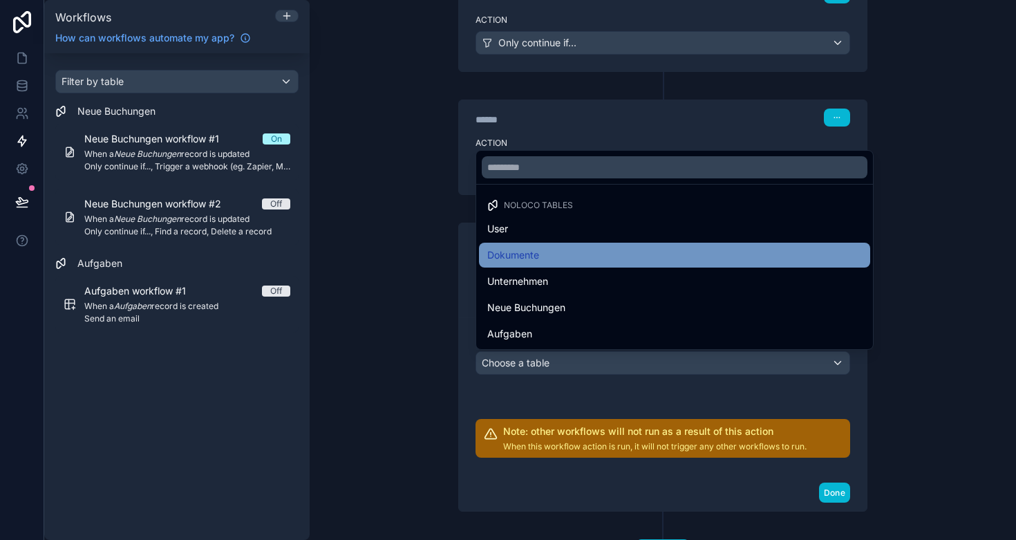
click at [553, 259] on div "Dokumente" at bounding box center [674, 255] width 375 height 17
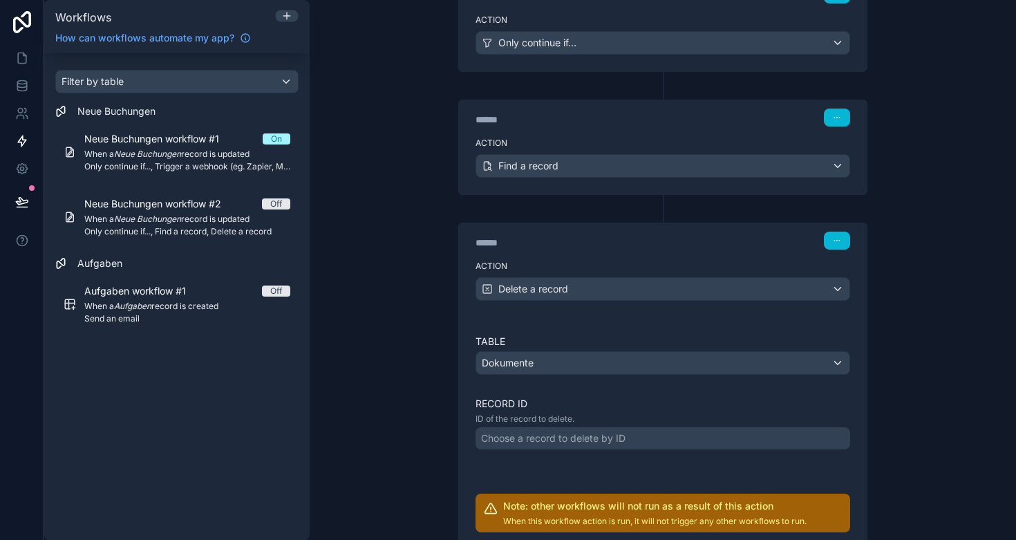
scroll to position [382, 0]
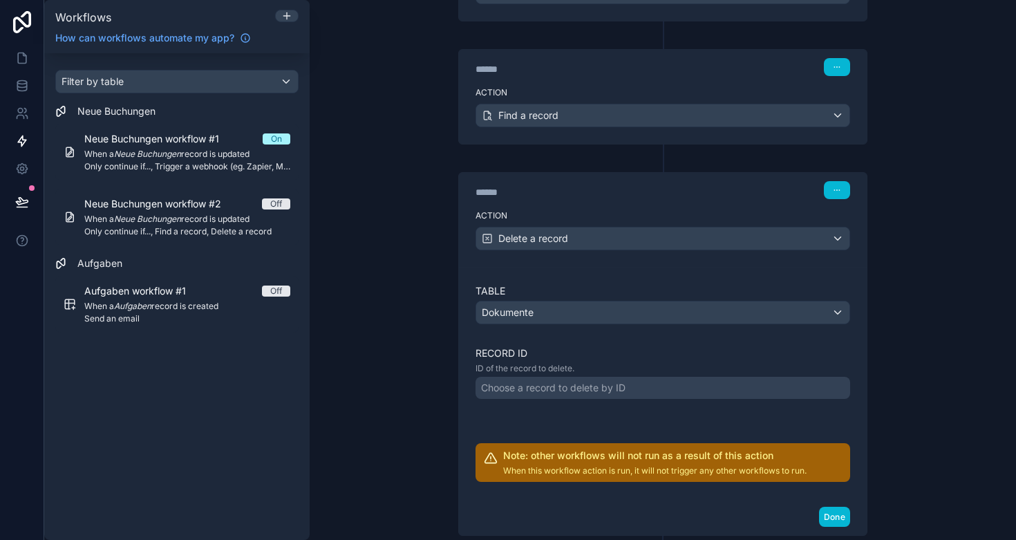
click at [563, 391] on div "Choose a record to delete by ID" at bounding box center [553, 388] width 144 height 14
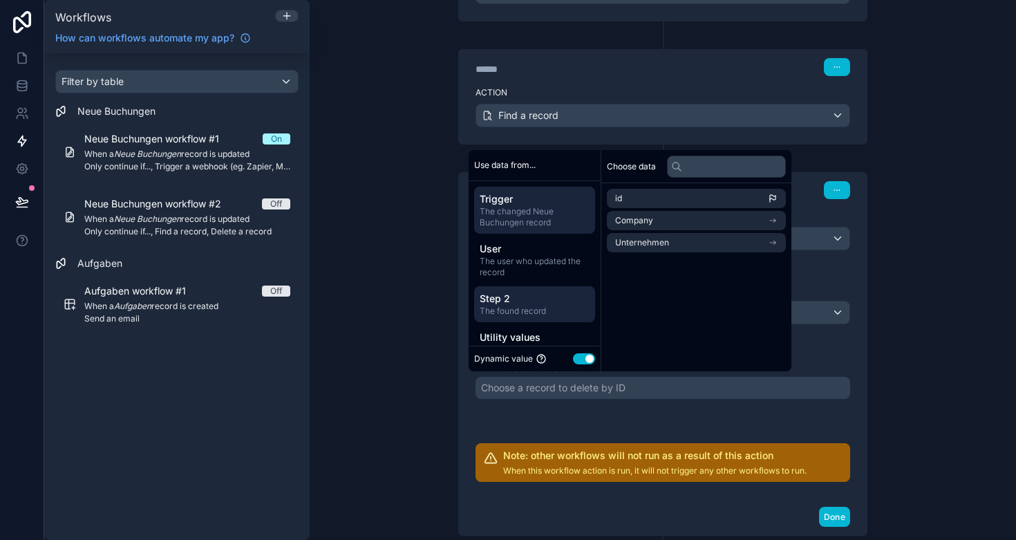
click at [526, 295] on span "Step 2" at bounding box center [535, 299] width 110 height 14
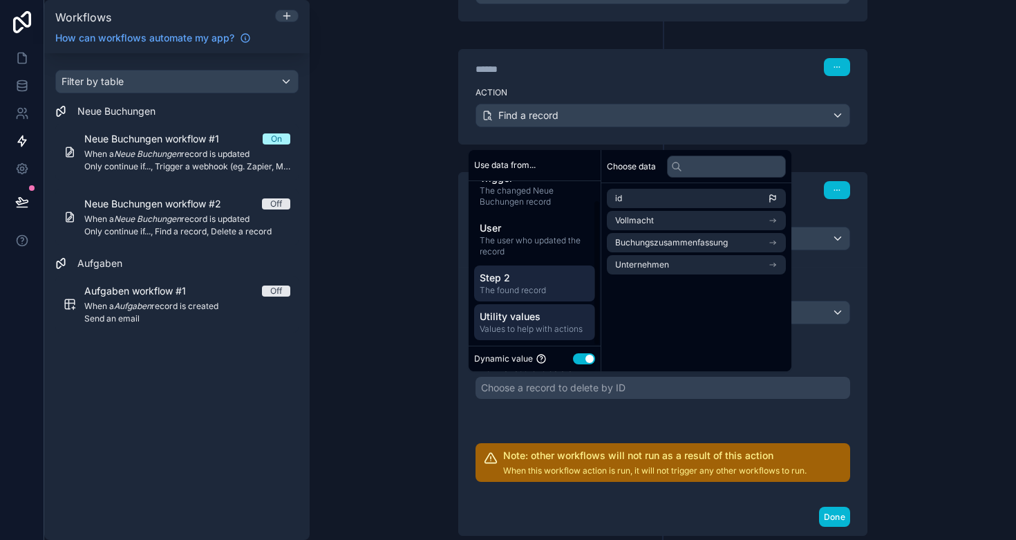
scroll to position [21, 0]
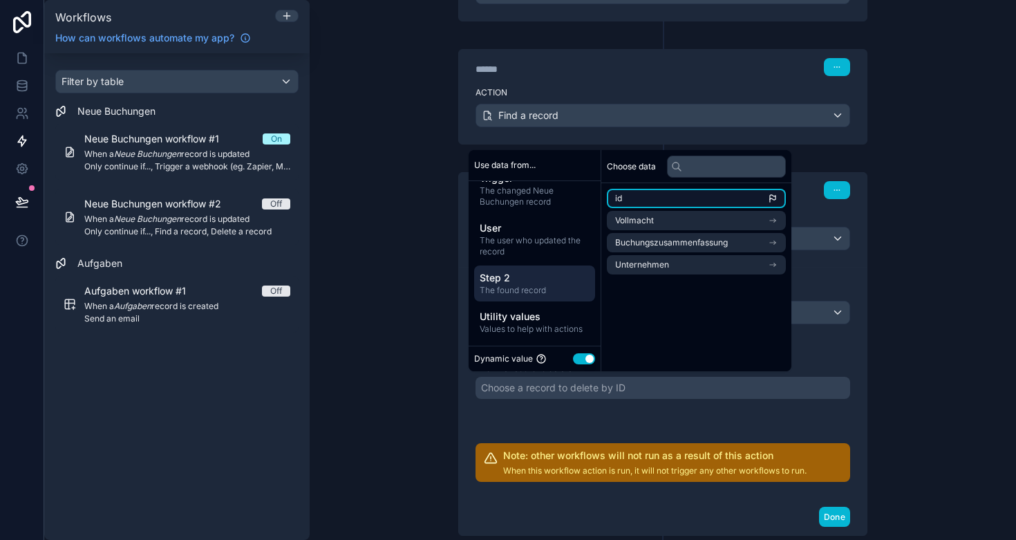
click at [667, 192] on li "id" at bounding box center [696, 198] width 179 height 19
click at [579, 420] on div "Table Dokumente Record ID ID of the record to delete. ****** Note: other workfl…" at bounding box center [663, 383] width 375 height 198
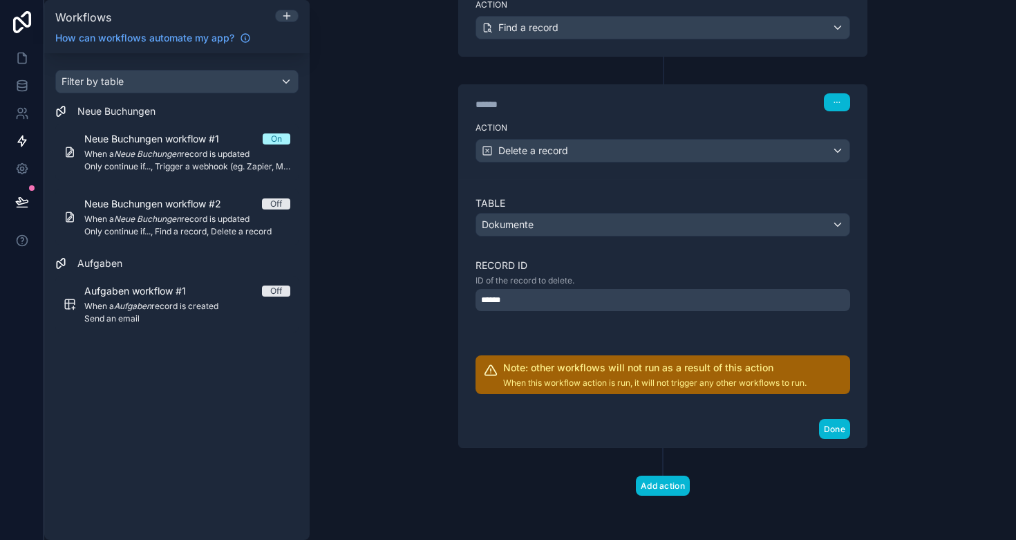
scroll to position [469, 0]
click at [845, 430] on button "Done" at bounding box center [834, 429] width 31 height 20
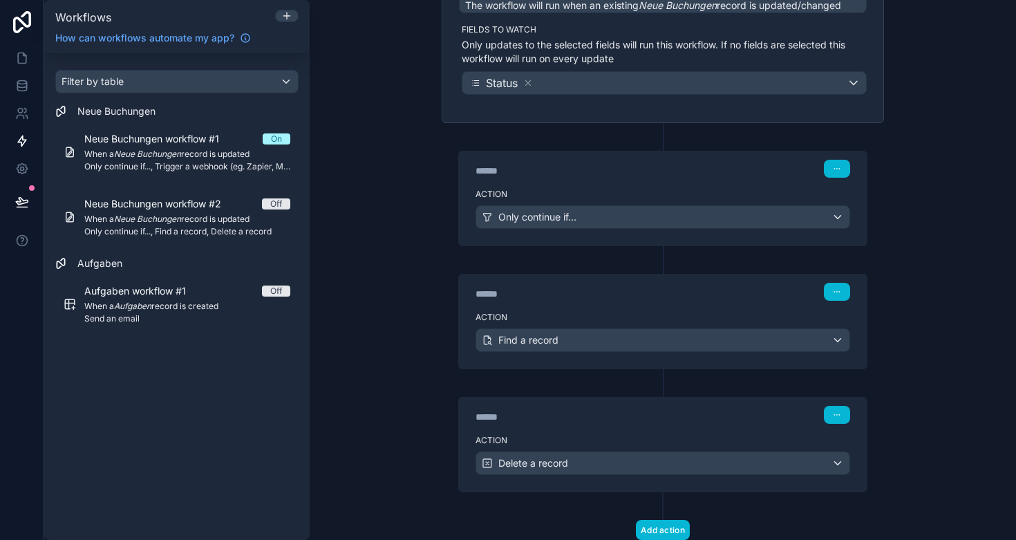
scroll to position [159, 0]
click at [839, 413] on icon "button" at bounding box center [837, 413] width 8 height 8
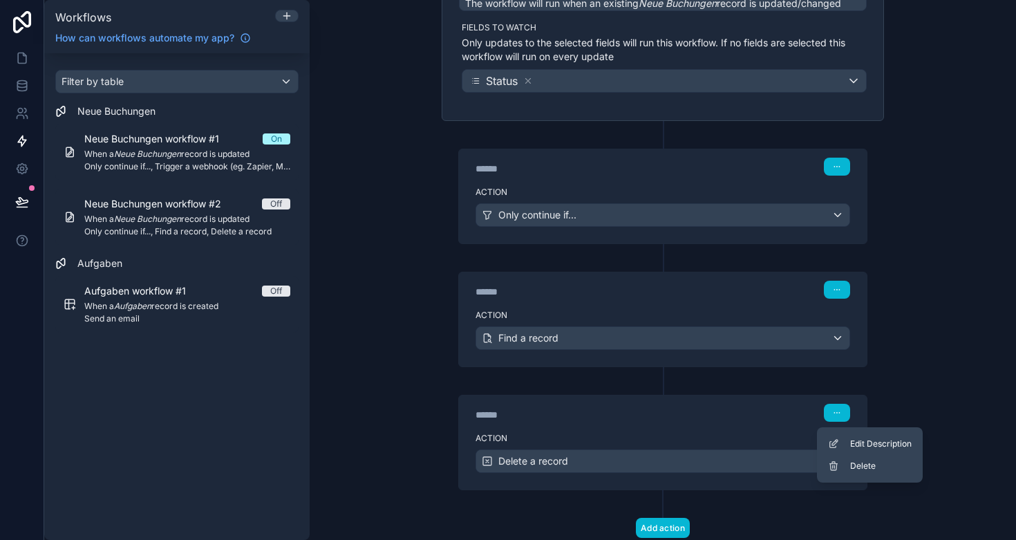
click at [724, 424] on div "****** Step 3" at bounding box center [663, 411] width 408 height 32
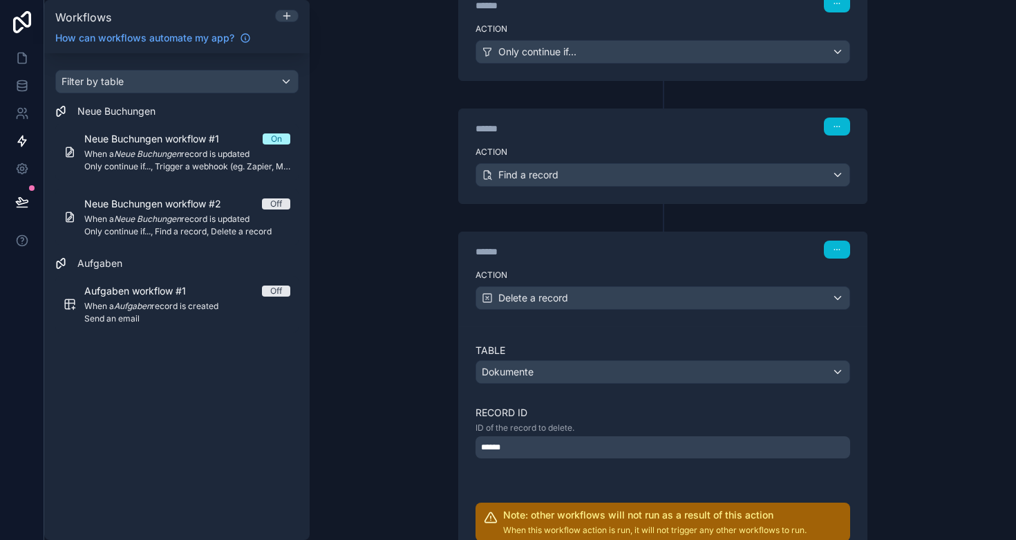
scroll to position [331, 0]
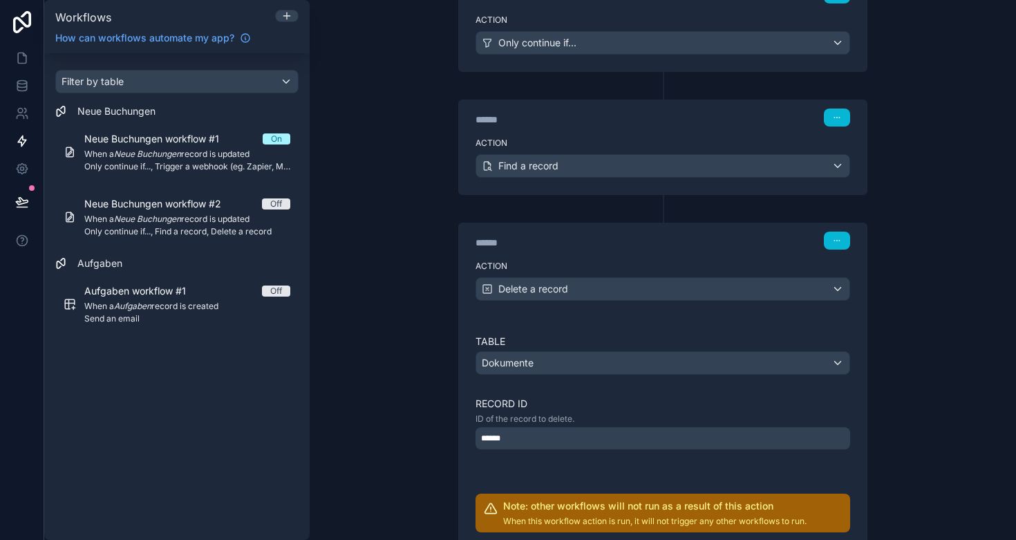
click at [575, 292] on div "Delete a record" at bounding box center [662, 289] width 373 height 22
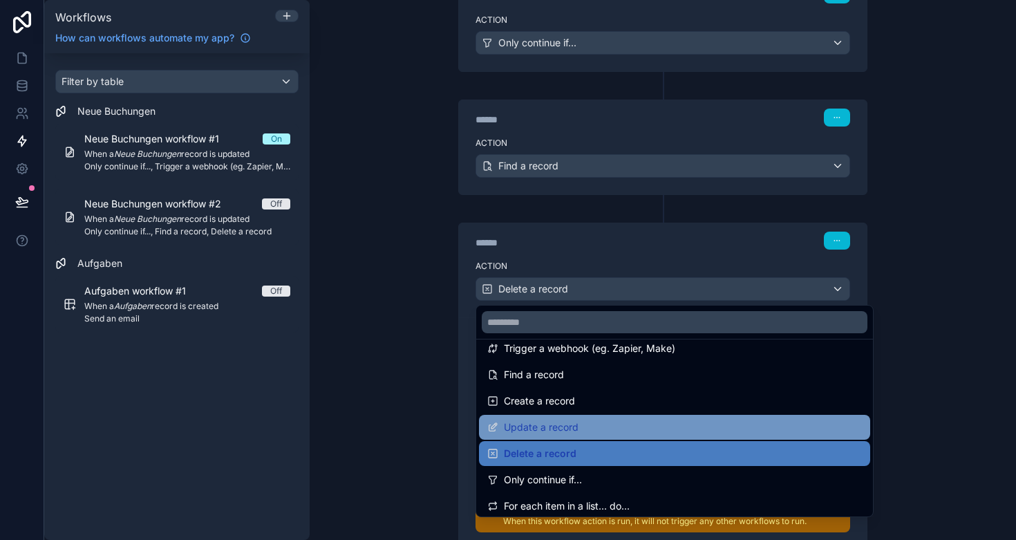
scroll to position [70, 0]
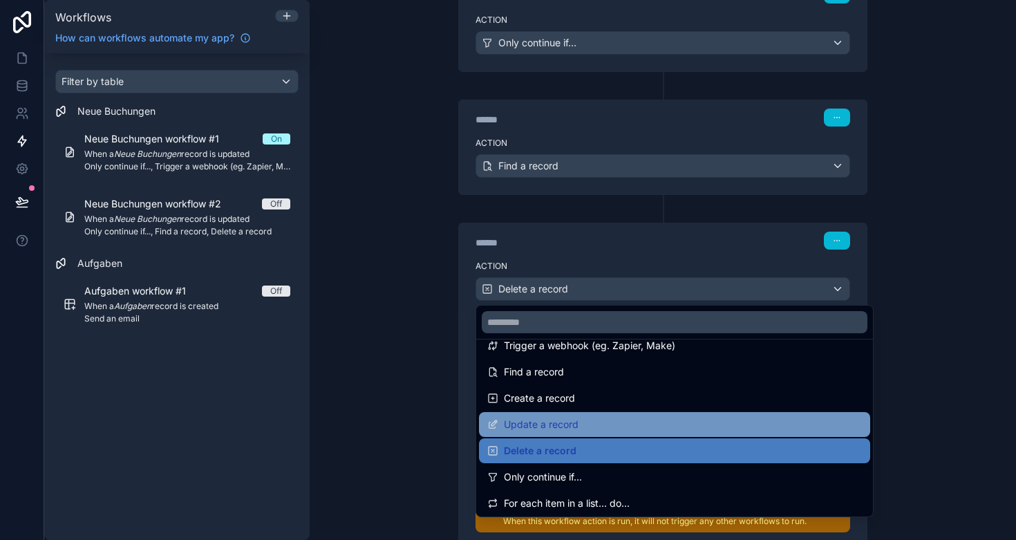
click at [564, 428] on span "Update a record" at bounding box center [541, 424] width 75 height 17
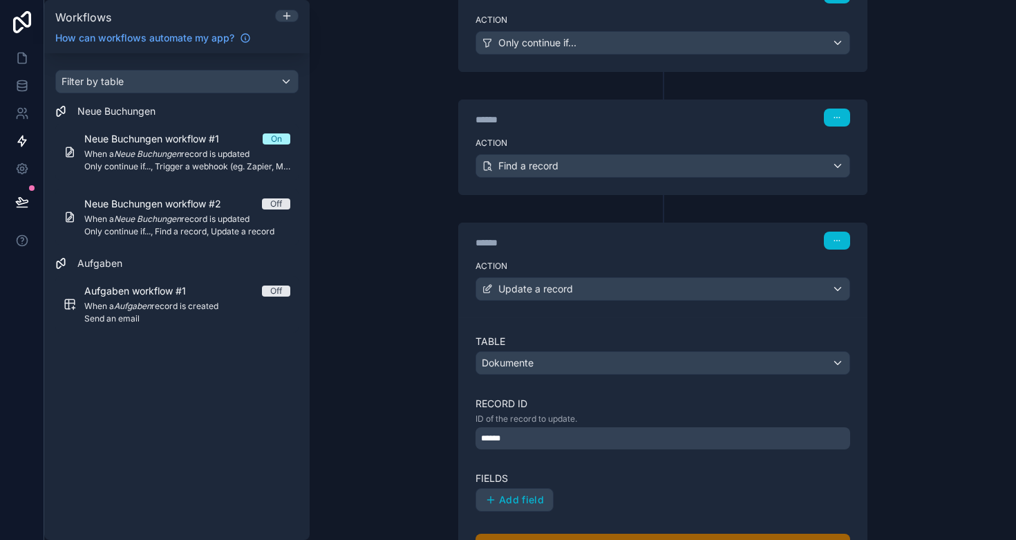
click at [555, 360] on div "Dokumente" at bounding box center [662, 363] width 373 height 22
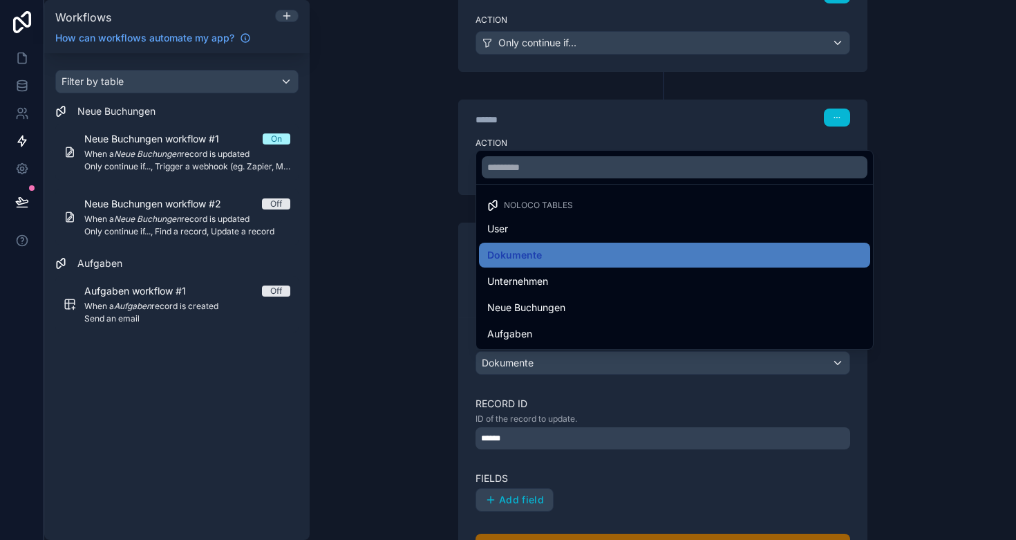
click at [555, 360] on div at bounding box center [508, 270] width 1016 height 540
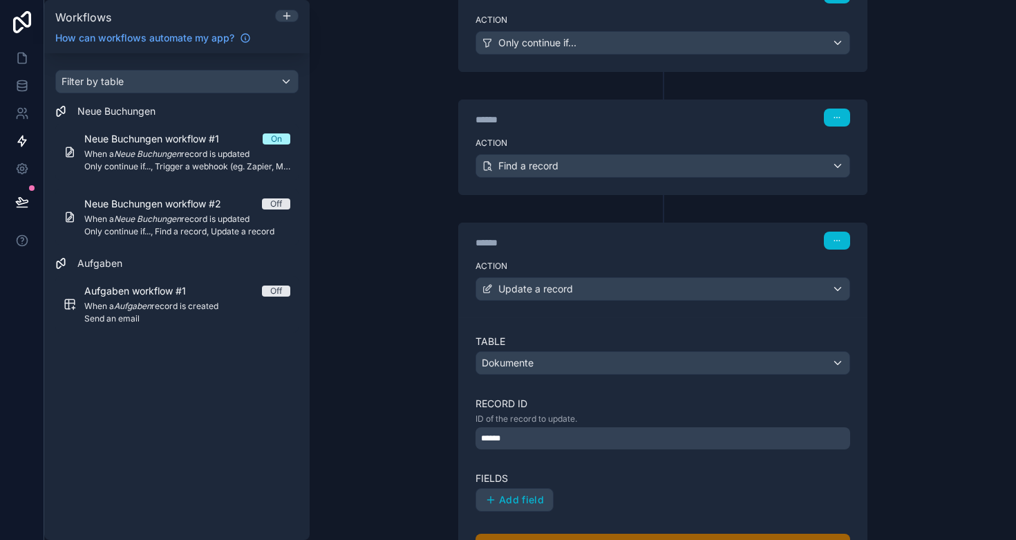
scroll to position [415, 0]
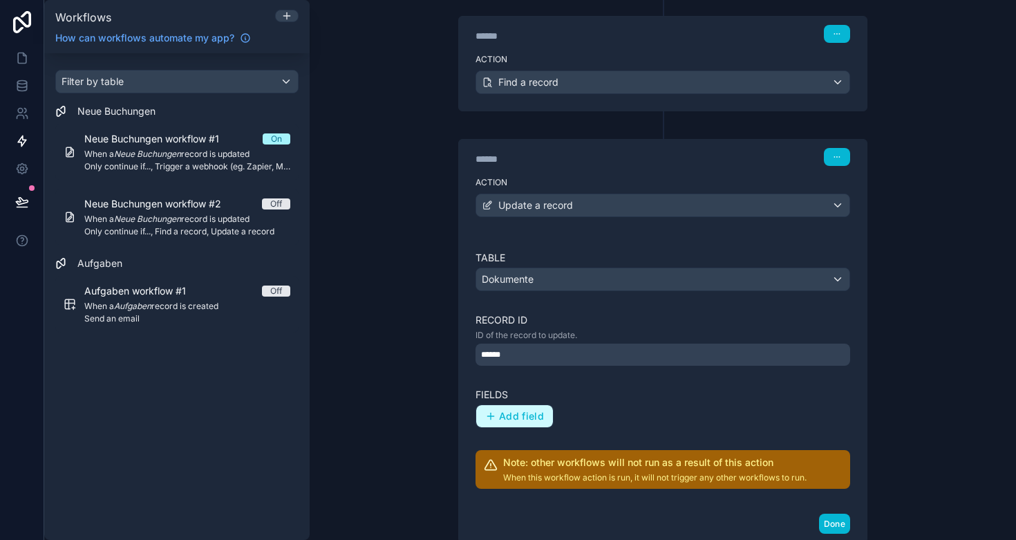
click at [525, 410] on span "Add field" at bounding box center [521, 416] width 45 height 12
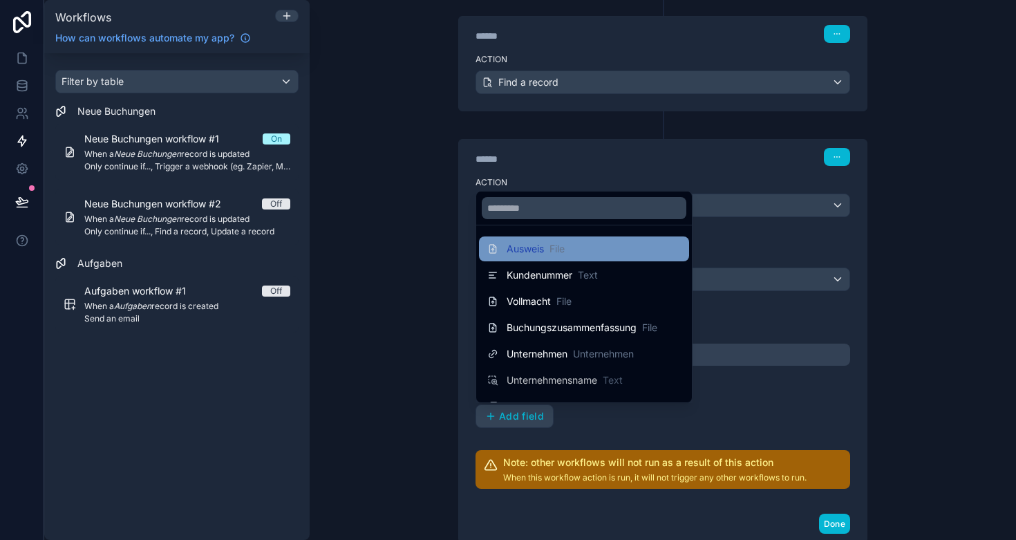
click at [539, 250] on span "Ausweis" at bounding box center [525, 249] width 37 height 14
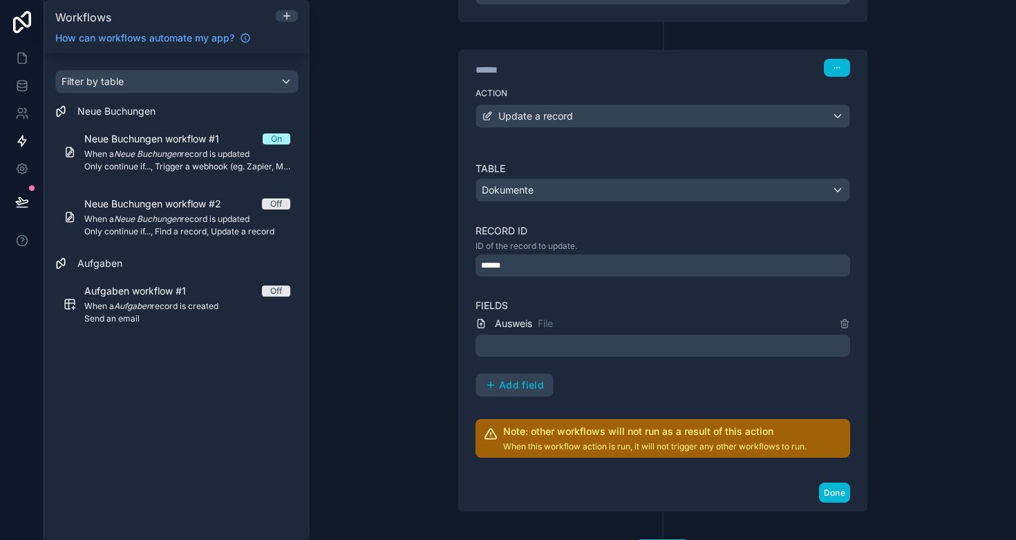
scroll to position [503, 0]
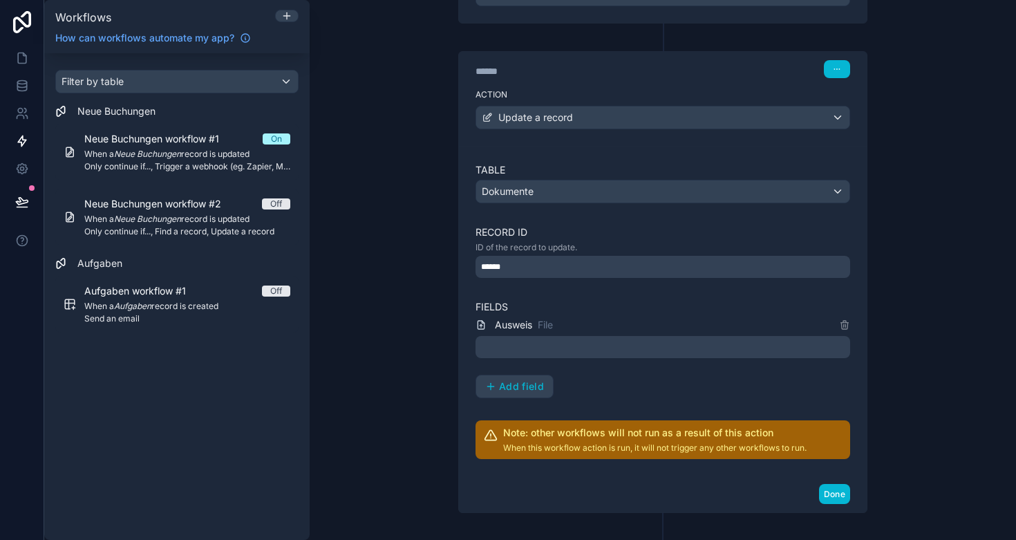
click at [632, 347] on div at bounding box center [663, 347] width 375 height 22
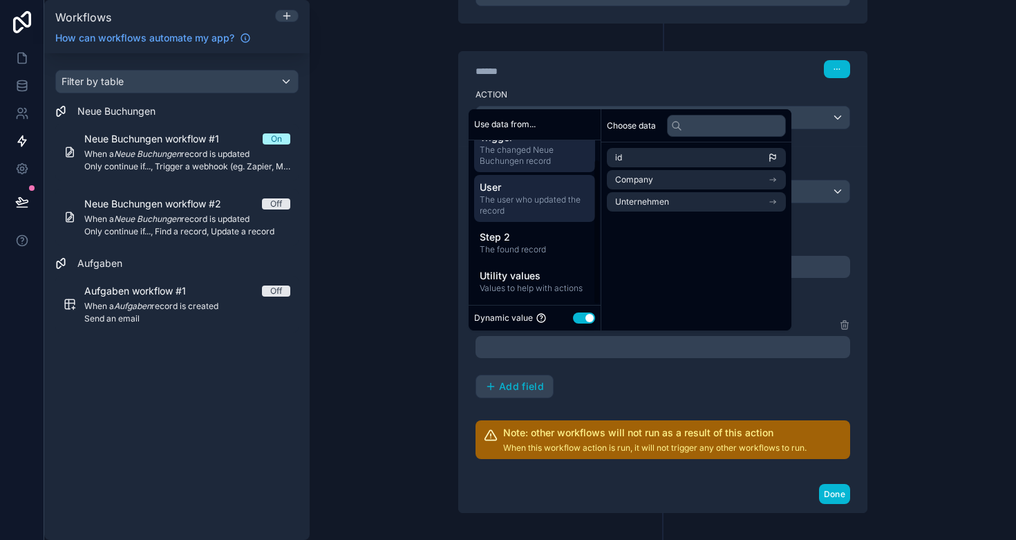
scroll to position [21, 0]
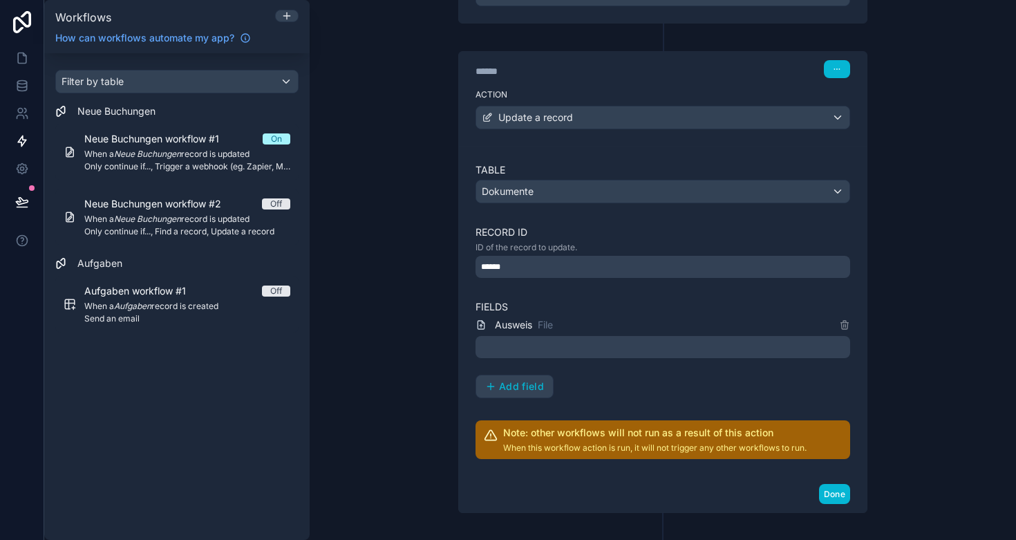
click at [597, 381] on div "Ausweis File Add field" at bounding box center [663, 358] width 375 height 82
click at [564, 118] on span "Update a record" at bounding box center [535, 118] width 75 height 14
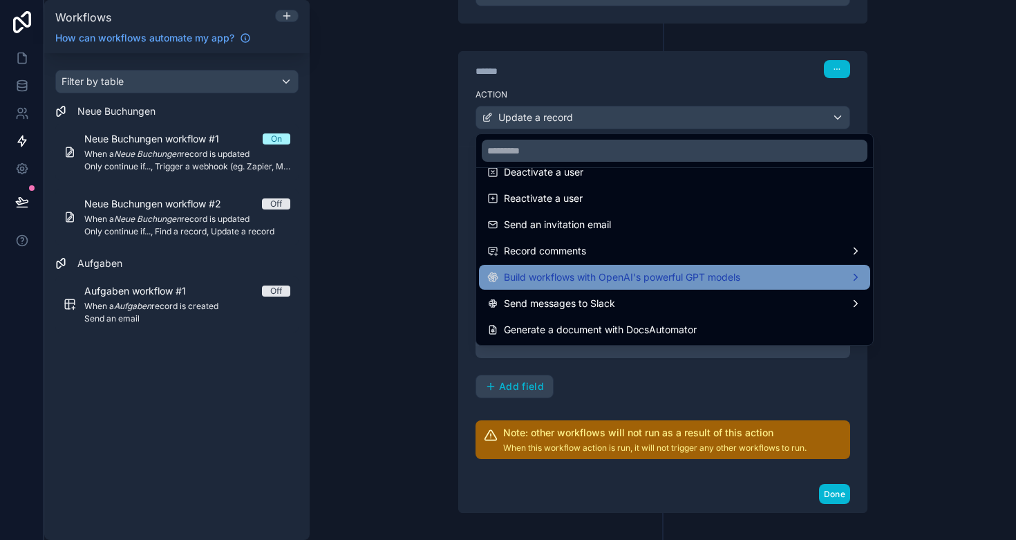
scroll to position [0, 0]
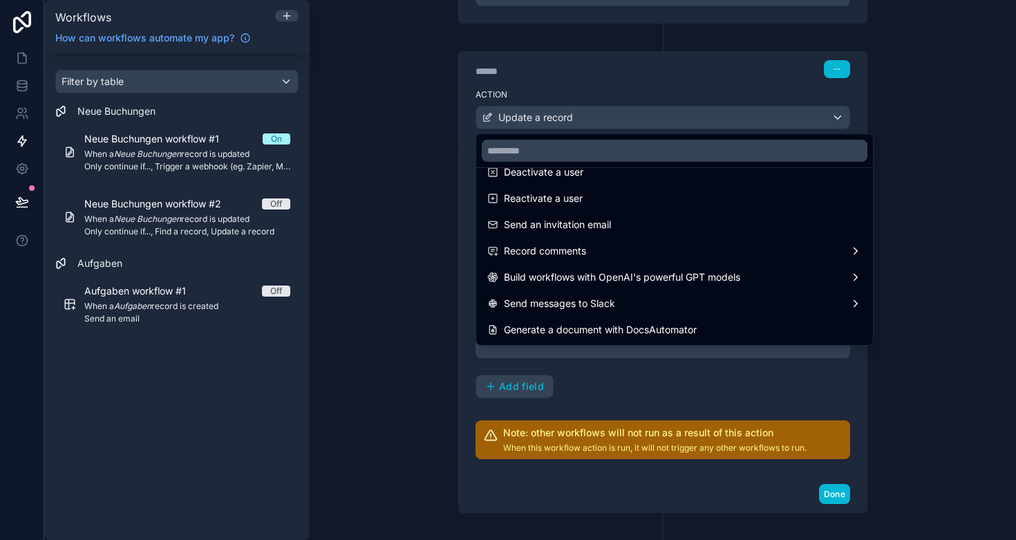
click at [402, 303] on div at bounding box center [508, 270] width 1016 height 540
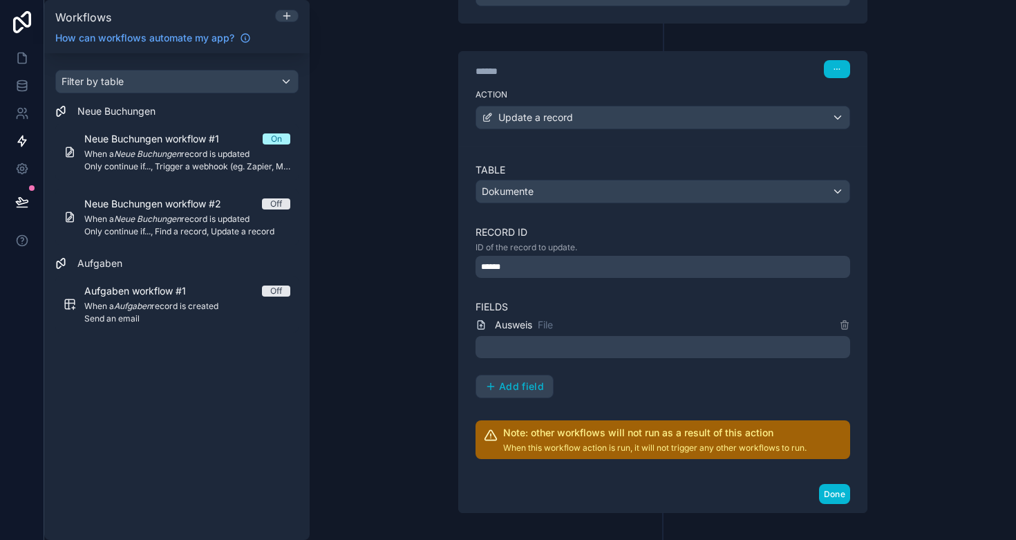
scroll to position [131, 0]
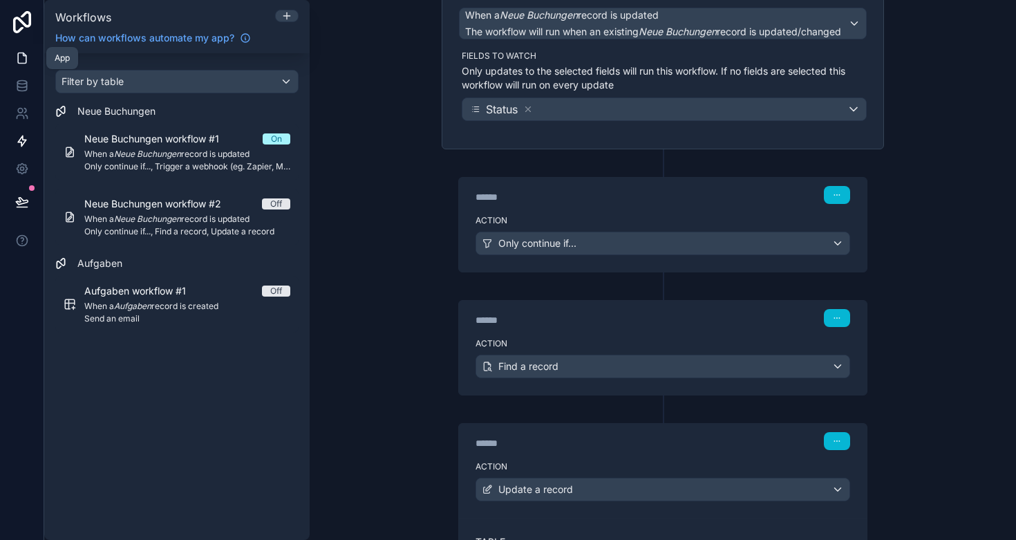
click at [21, 68] on link at bounding box center [22, 58] width 44 height 28
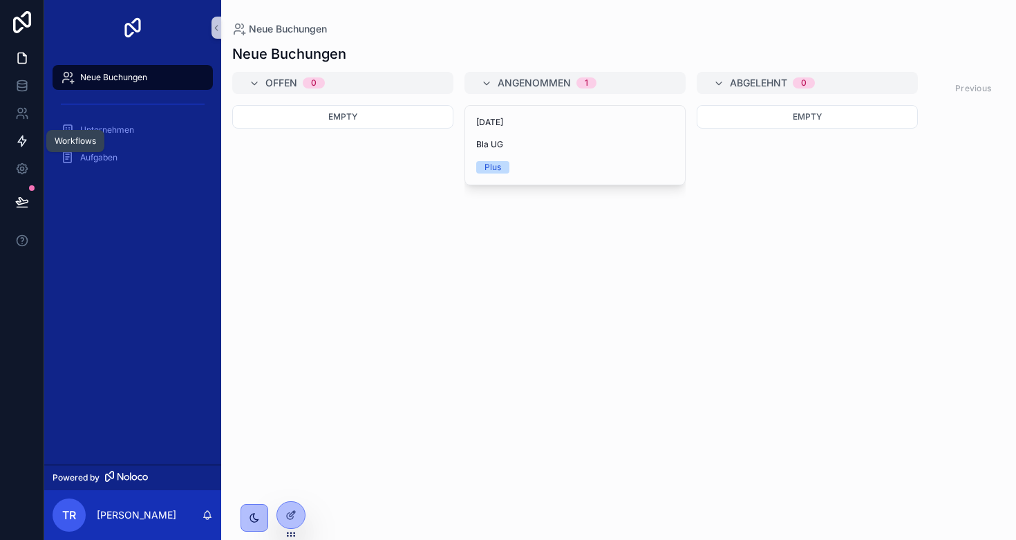
click at [20, 147] on link at bounding box center [22, 141] width 44 height 28
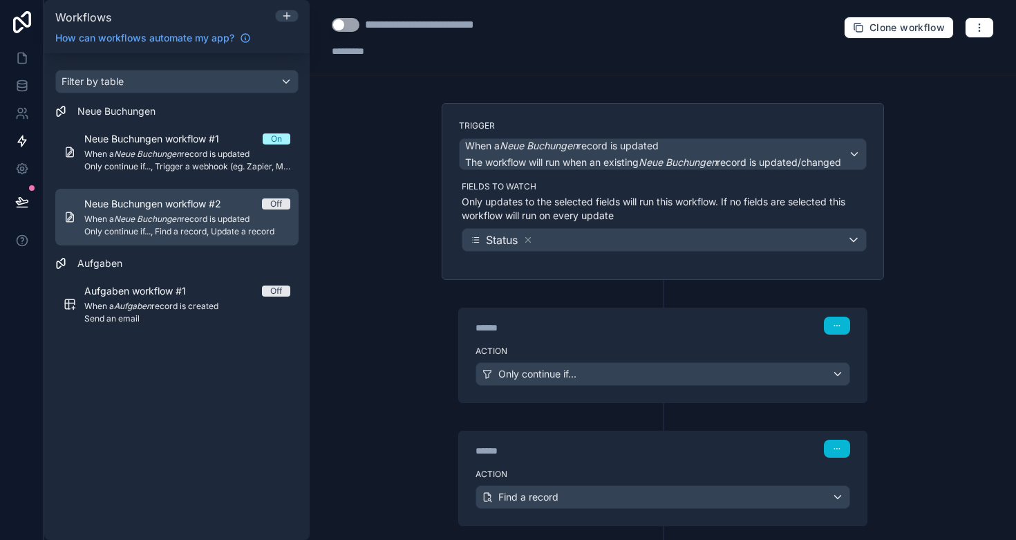
click at [168, 212] on div "Neue Buchungen workflow #2 Off When a Neue Buchungen record is updated Only con…" at bounding box center [187, 217] width 206 height 40
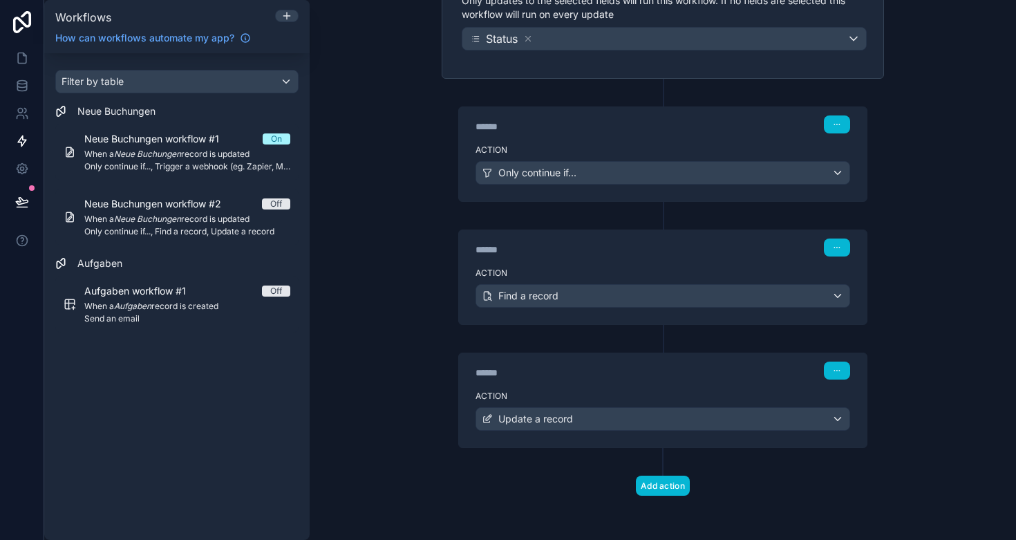
scroll to position [201, 0]
click at [757, 380] on div "****** Step 3" at bounding box center [663, 369] width 408 height 32
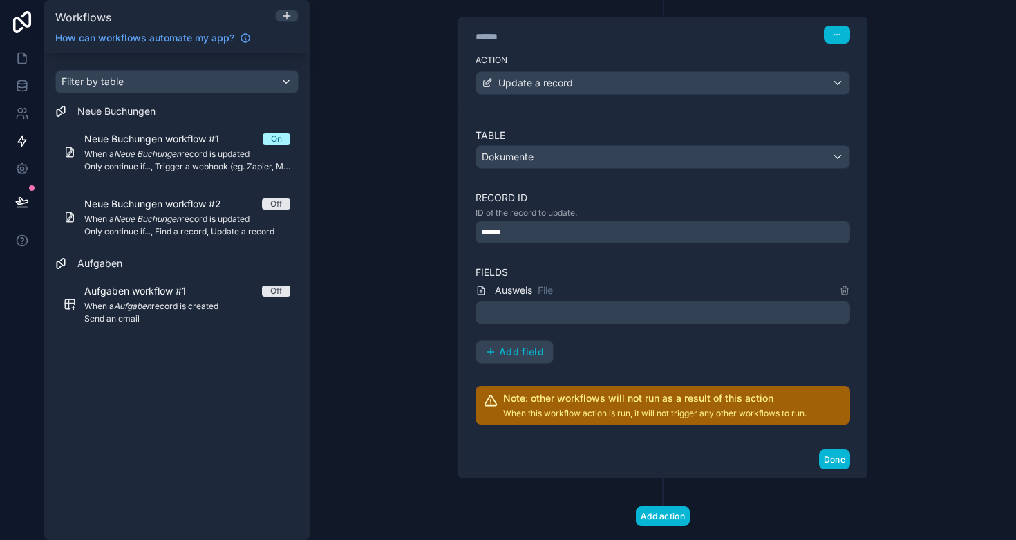
scroll to position [539, 0]
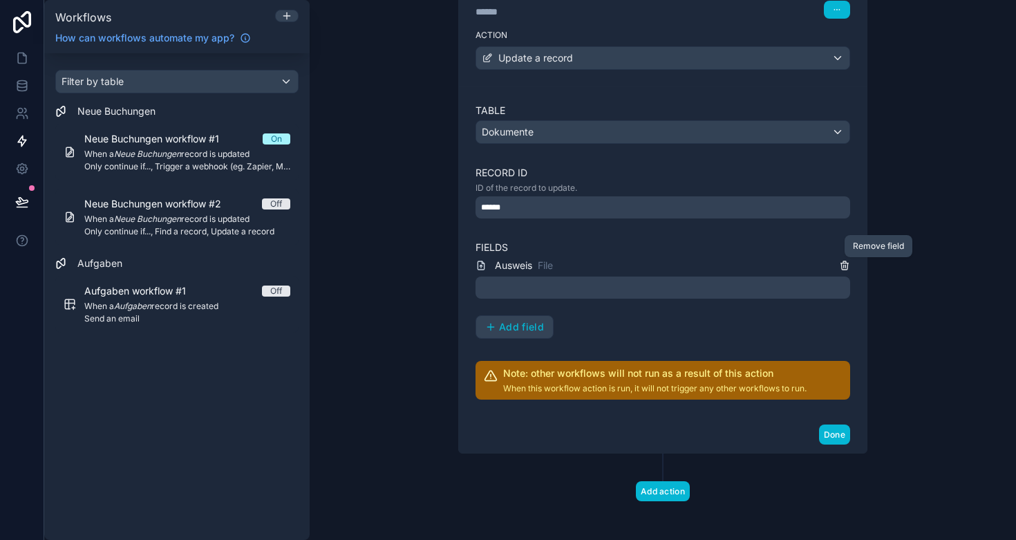
click at [846, 263] on icon at bounding box center [845, 263] width 8 height 0
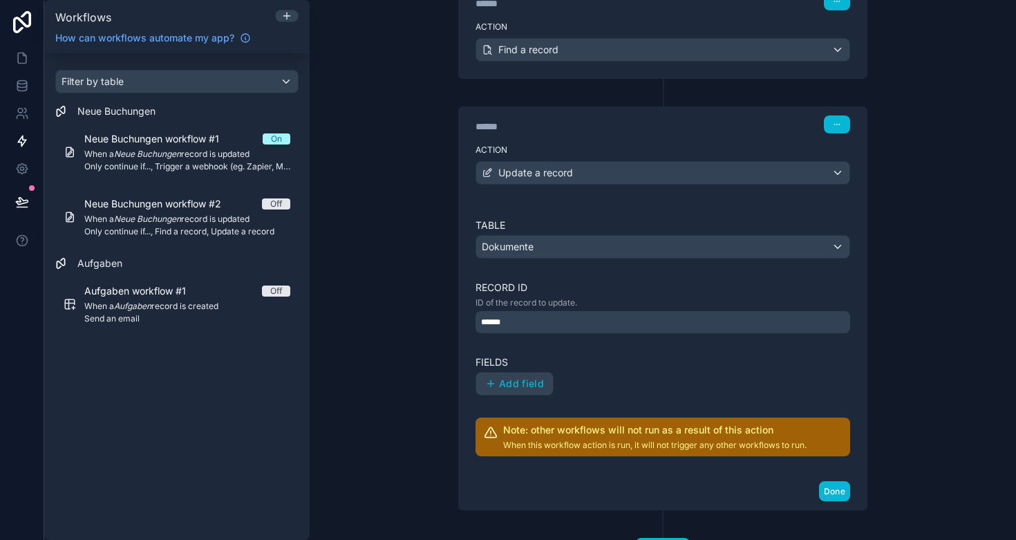
scroll to position [436, 0]
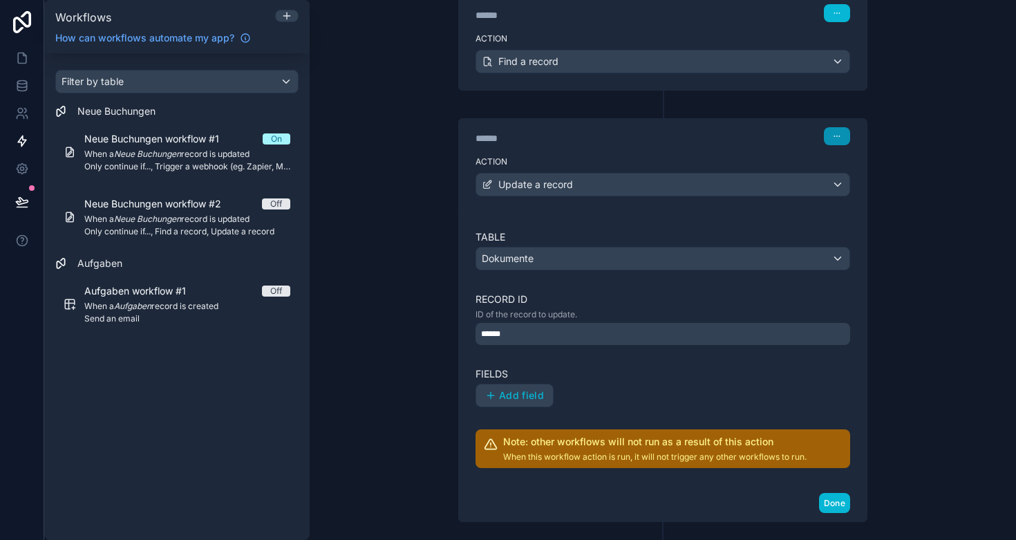
click at [841, 131] on button "button" at bounding box center [837, 136] width 26 height 18
click at [849, 184] on button "Delete" at bounding box center [870, 189] width 95 height 22
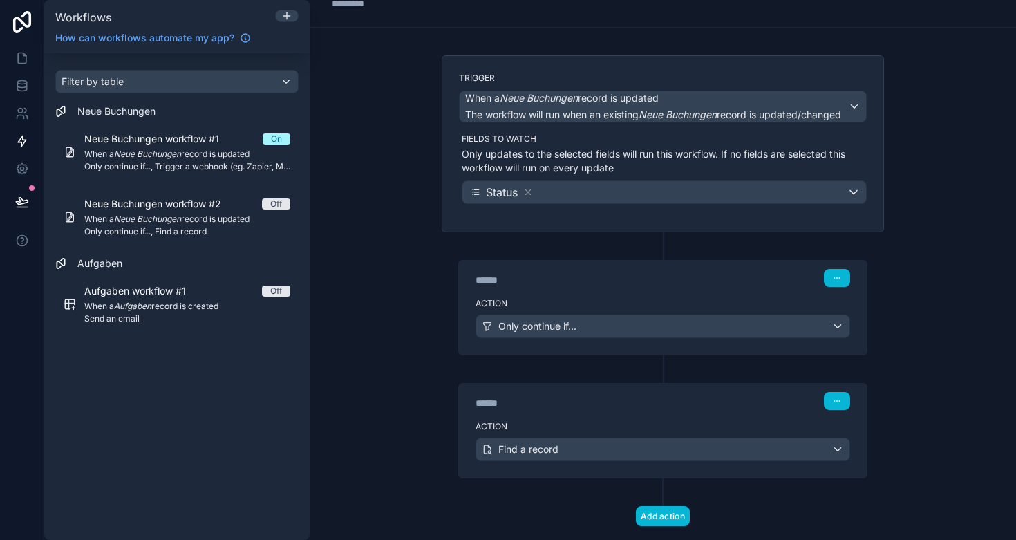
scroll to position [46, 0]
click at [624, 400] on div "******" at bounding box center [579, 405] width 207 height 14
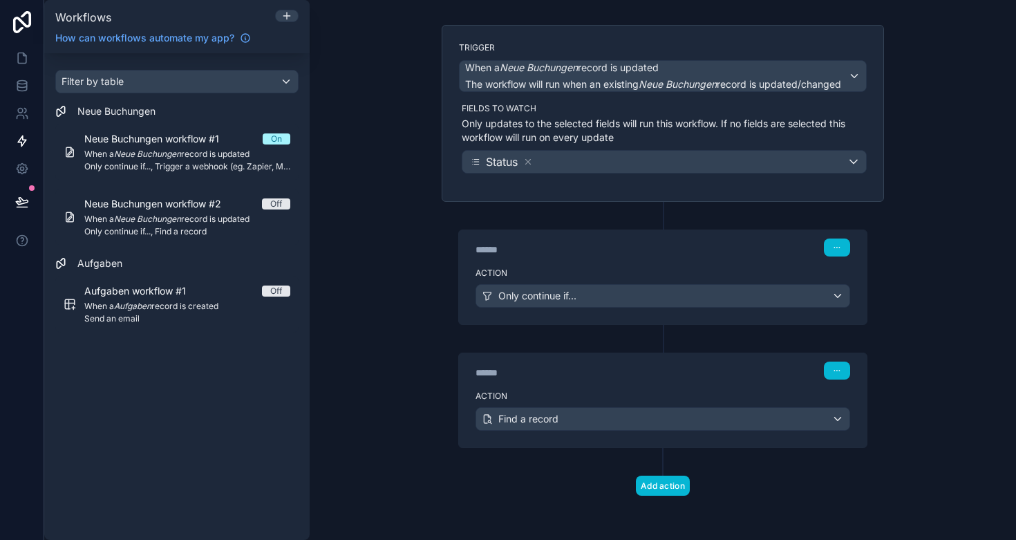
scroll to position [78, 0]
click at [578, 423] on div "Find a record" at bounding box center [662, 419] width 373 height 22
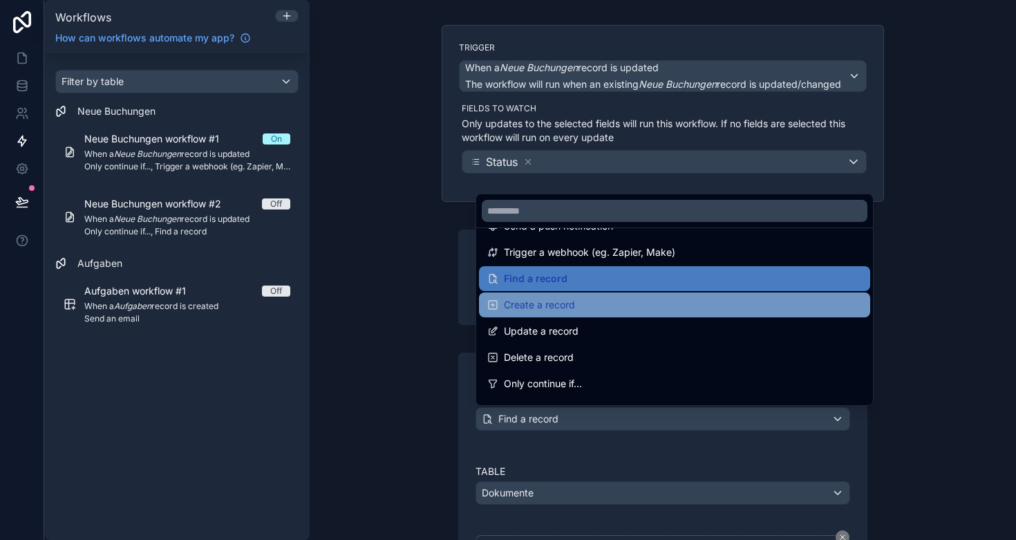
scroll to position [40, 0]
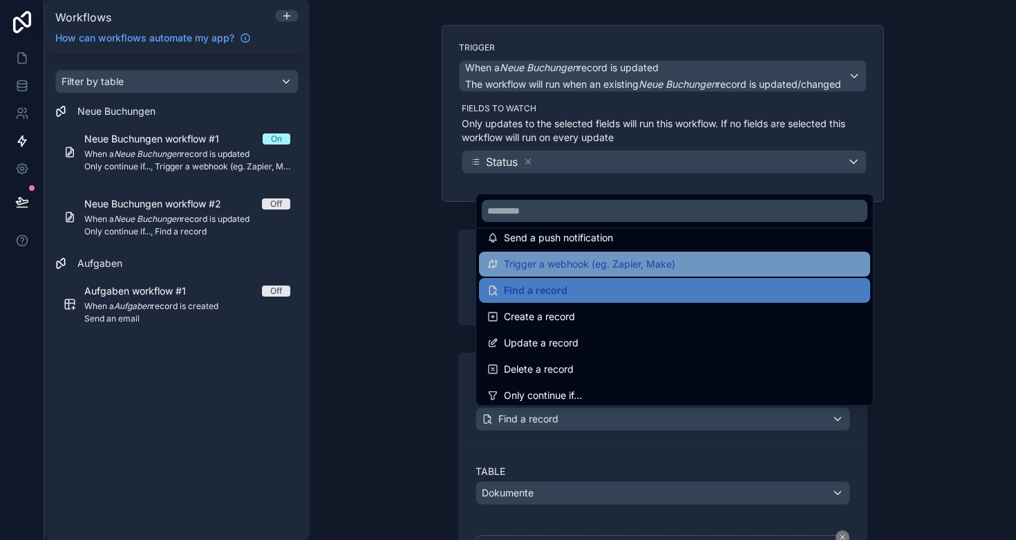
click at [566, 263] on span "Trigger a webhook (eg. Zapier, Make)" at bounding box center [589, 264] width 171 height 17
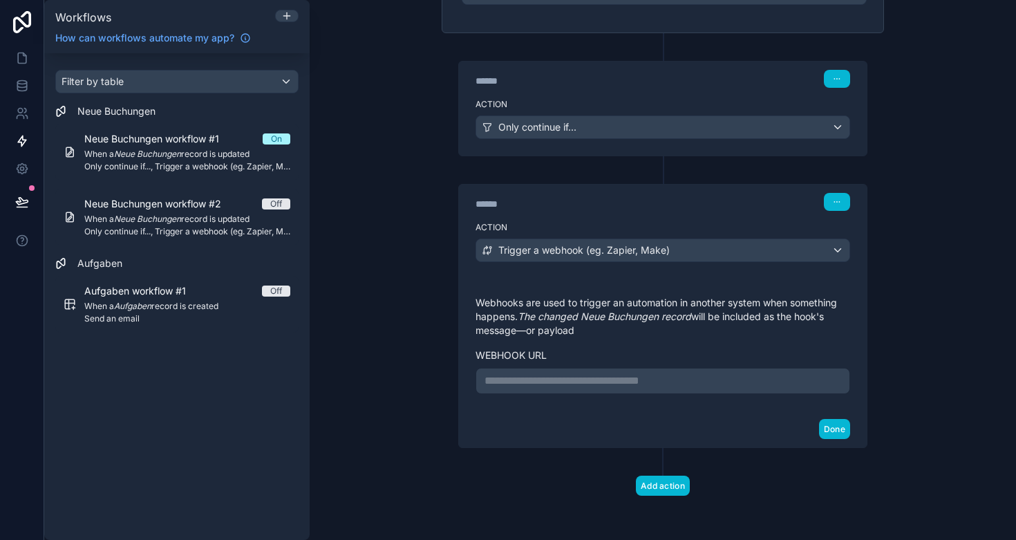
scroll to position [247, 0]
click at [623, 384] on p "**********" at bounding box center [663, 381] width 357 height 17
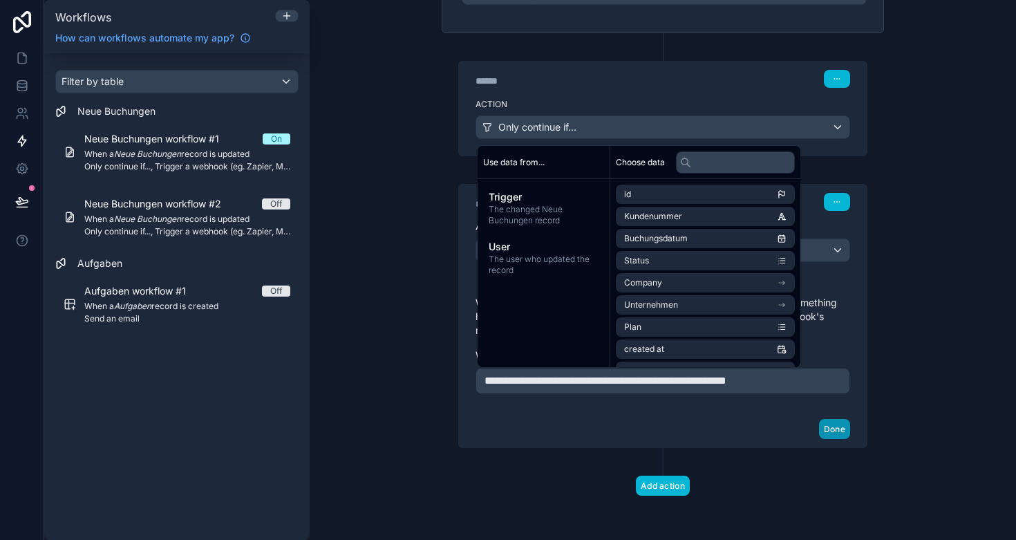
click at [832, 425] on button "Done" at bounding box center [834, 429] width 31 height 20
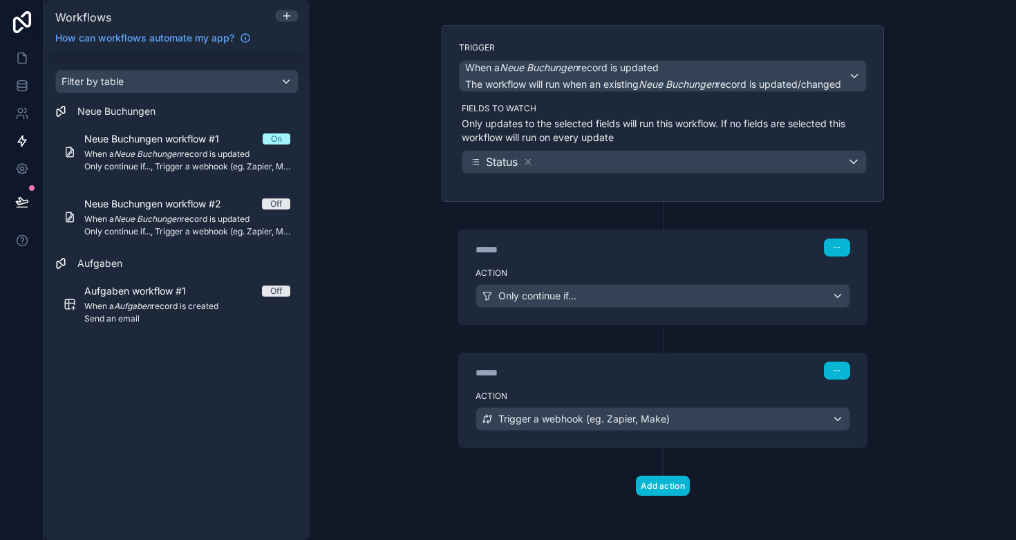
scroll to position [78, 0]
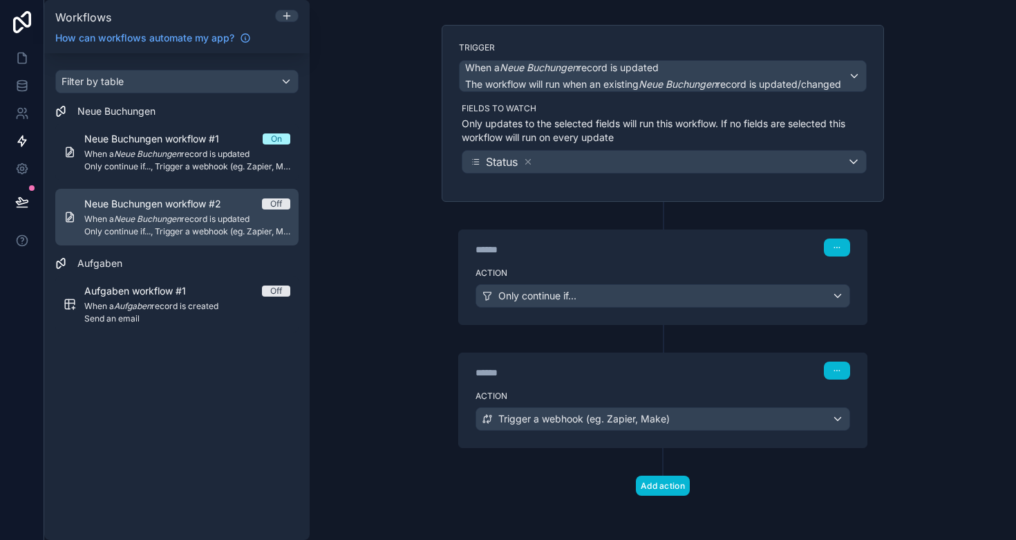
click at [278, 201] on div "Off" at bounding box center [276, 203] width 12 height 11
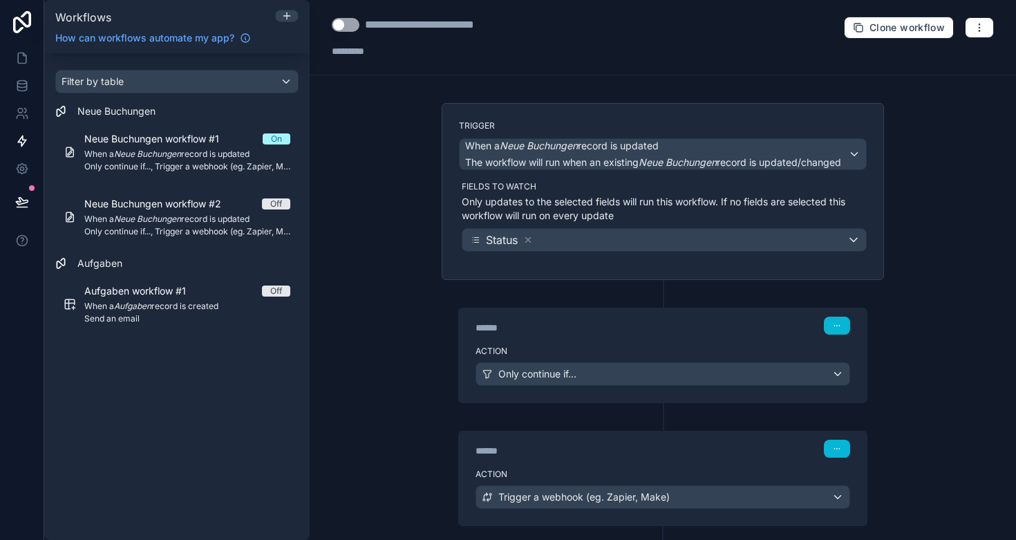
scroll to position [0, 0]
click at [350, 21] on button "Use setting" at bounding box center [346, 25] width 28 height 14
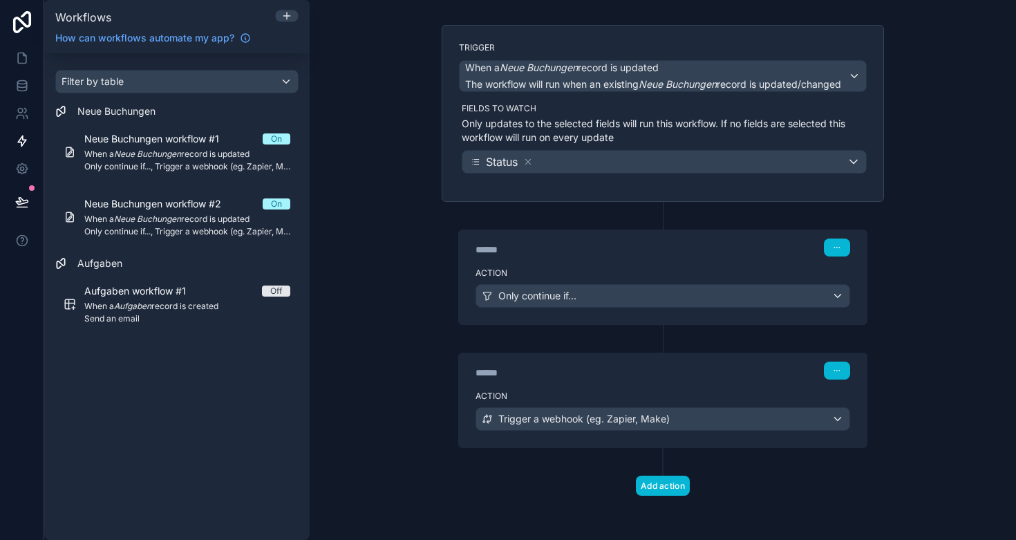
scroll to position [78, 0]
click at [15, 59] on icon at bounding box center [22, 58] width 14 height 14
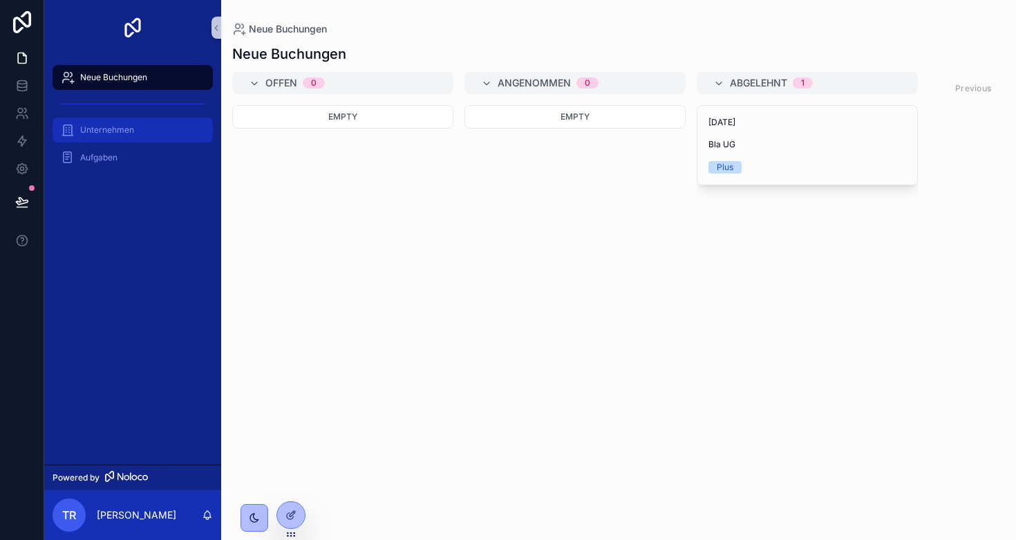
click at [122, 128] on span "Unternehmen" at bounding box center [107, 129] width 54 height 11
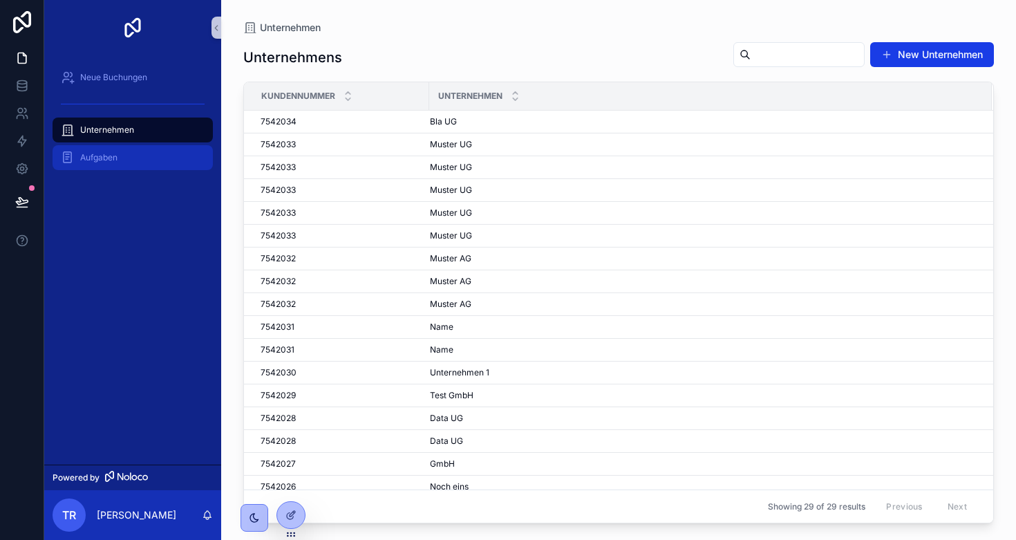
click at [103, 153] on span "Aufgaben" at bounding box center [98, 157] width 37 height 11
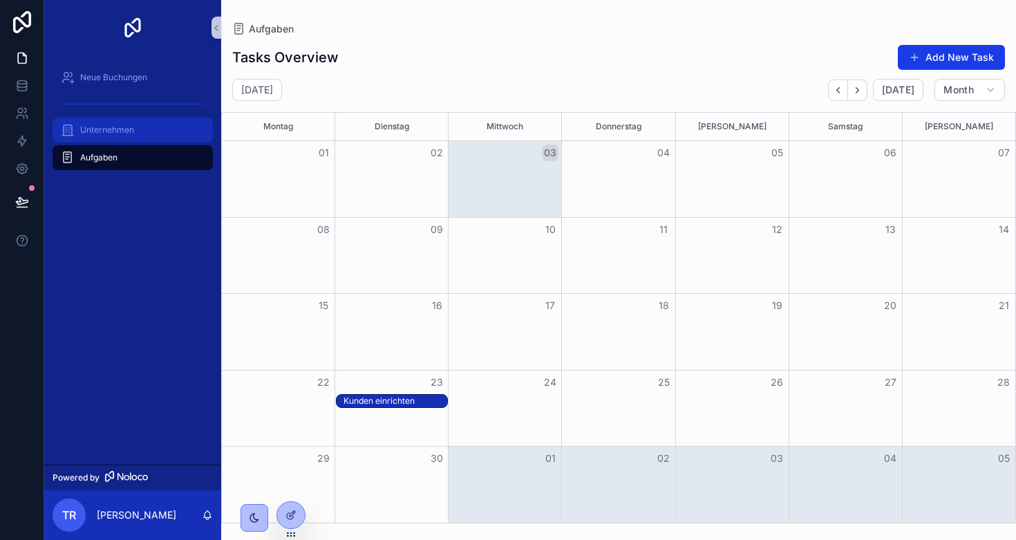
click at [104, 132] on span "Unternehmen" at bounding box center [107, 129] width 54 height 11
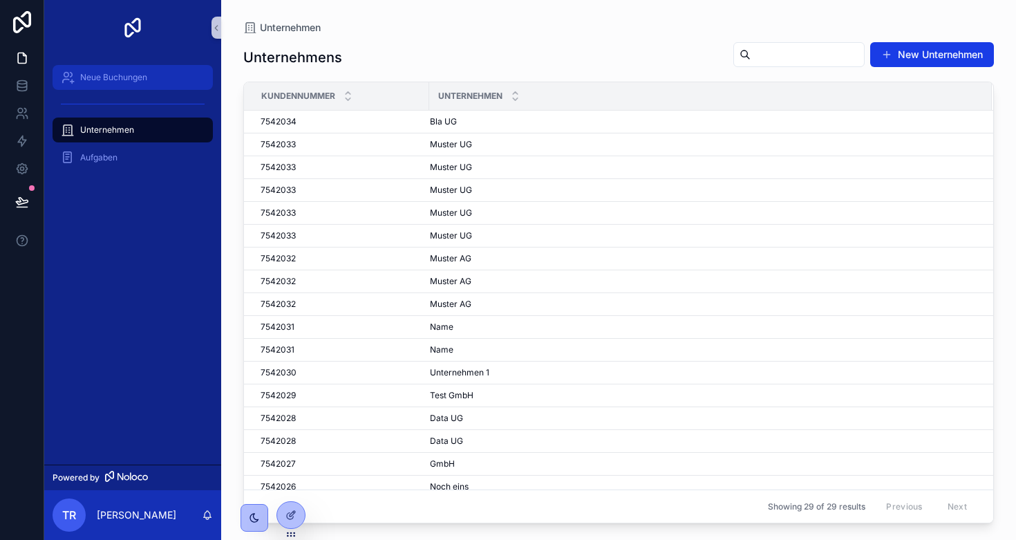
click at [101, 72] on span "Neue Buchungen" at bounding box center [113, 77] width 67 height 11
